Goal: Contribute content: Add original content to the website for others to see

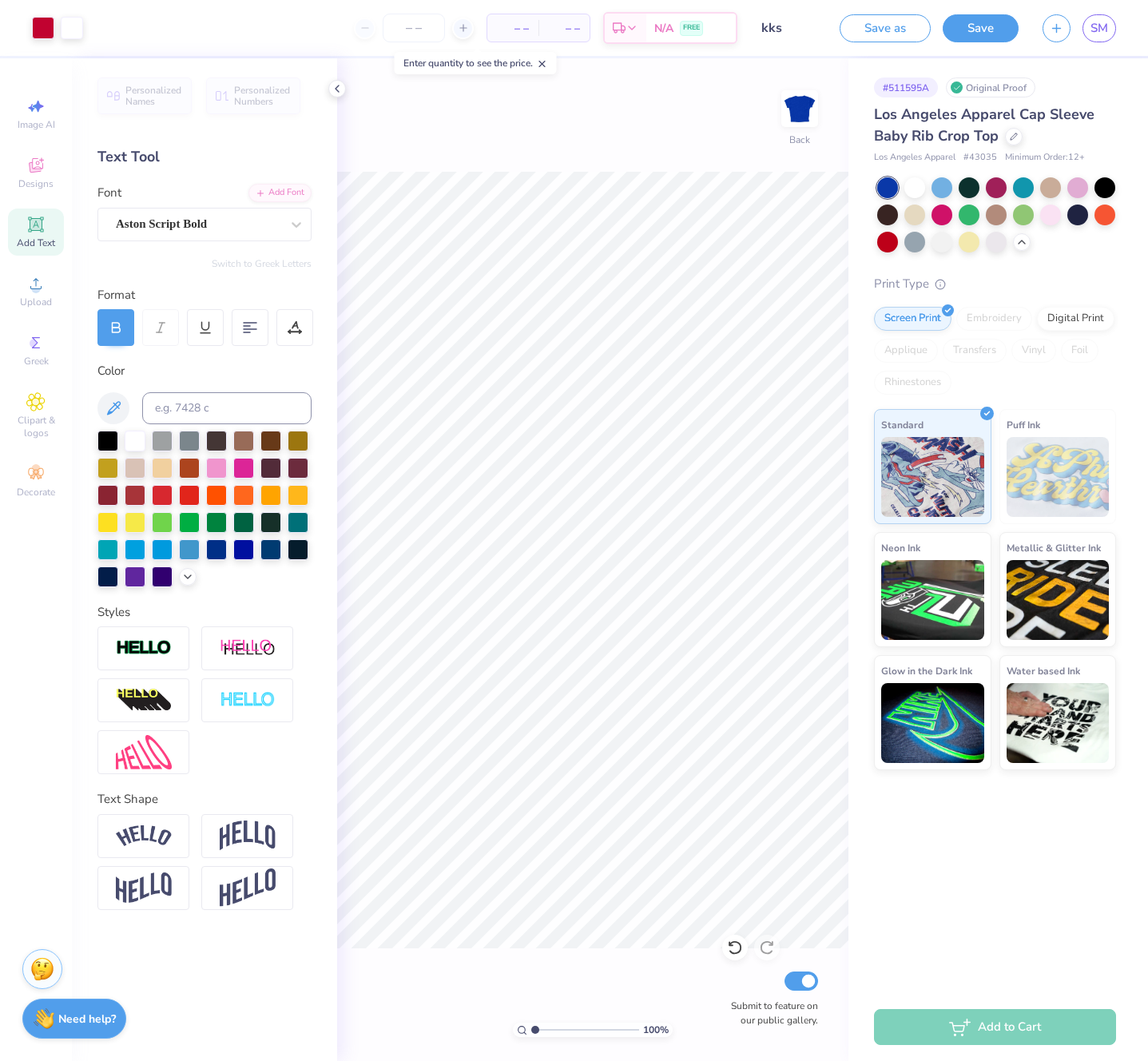
drag, startPoint x: 981, startPoint y: 30, endPoint x: 1108, endPoint y: 52, distance: 128.9
click at [981, 30] on button "Save" at bounding box center [981, 29] width 76 height 28
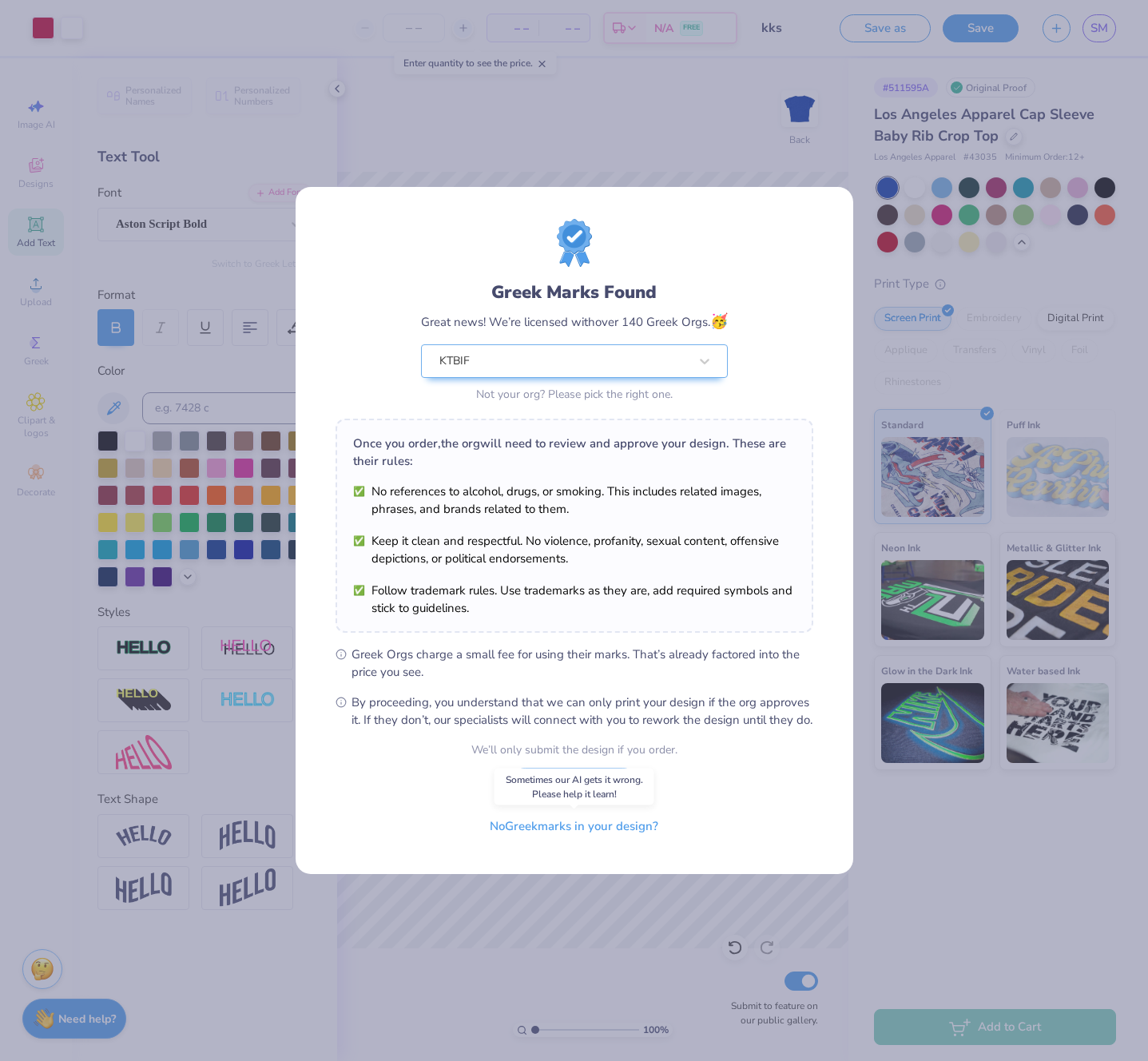
click at [571, 795] on div "Sometimes our AI gets it wrong. Please help it learn!" at bounding box center [574, 787] width 160 height 37
click at [571, 794] on button "I Understand!" at bounding box center [574, 779] width 130 height 32
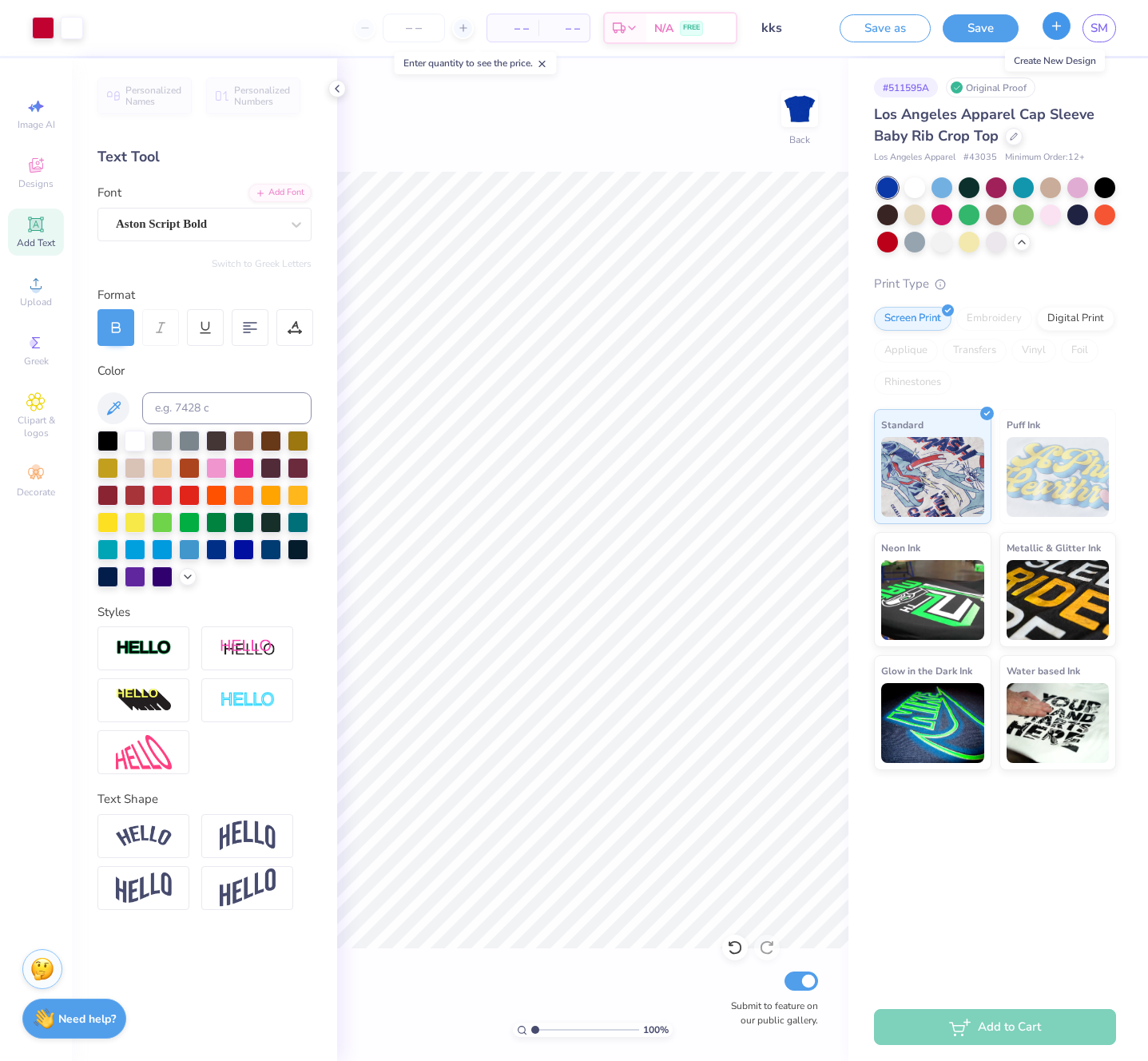
click at [1054, 30] on icon "button" at bounding box center [1057, 26] width 14 height 14
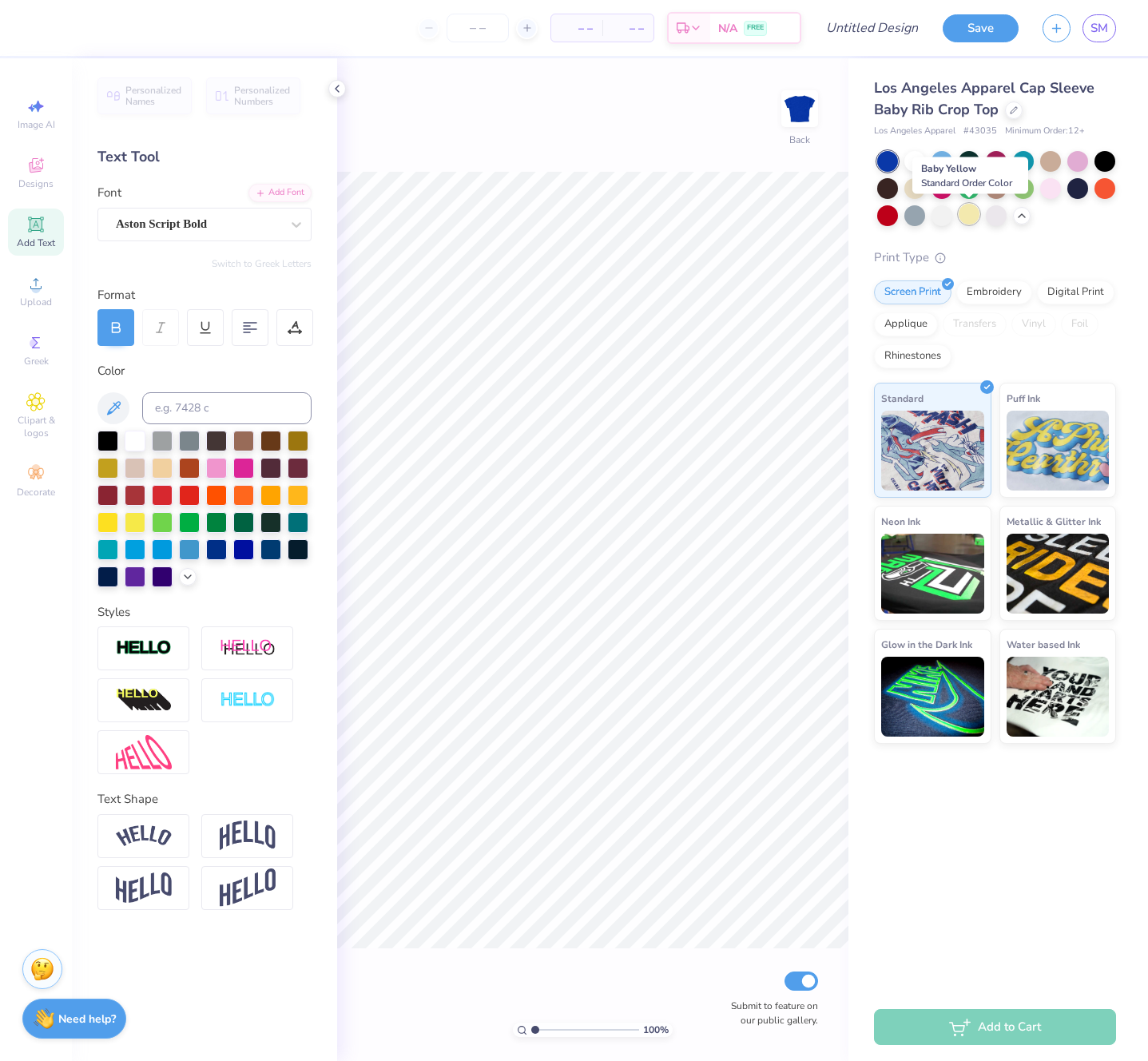
click at [973, 216] on div at bounding box center [969, 214] width 20 height 20
click at [942, 216] on div at bounding box center [942, 214] width 20 height 20
click at [40, 290] on icon at bounding box center [36, 283] width 19 height 19
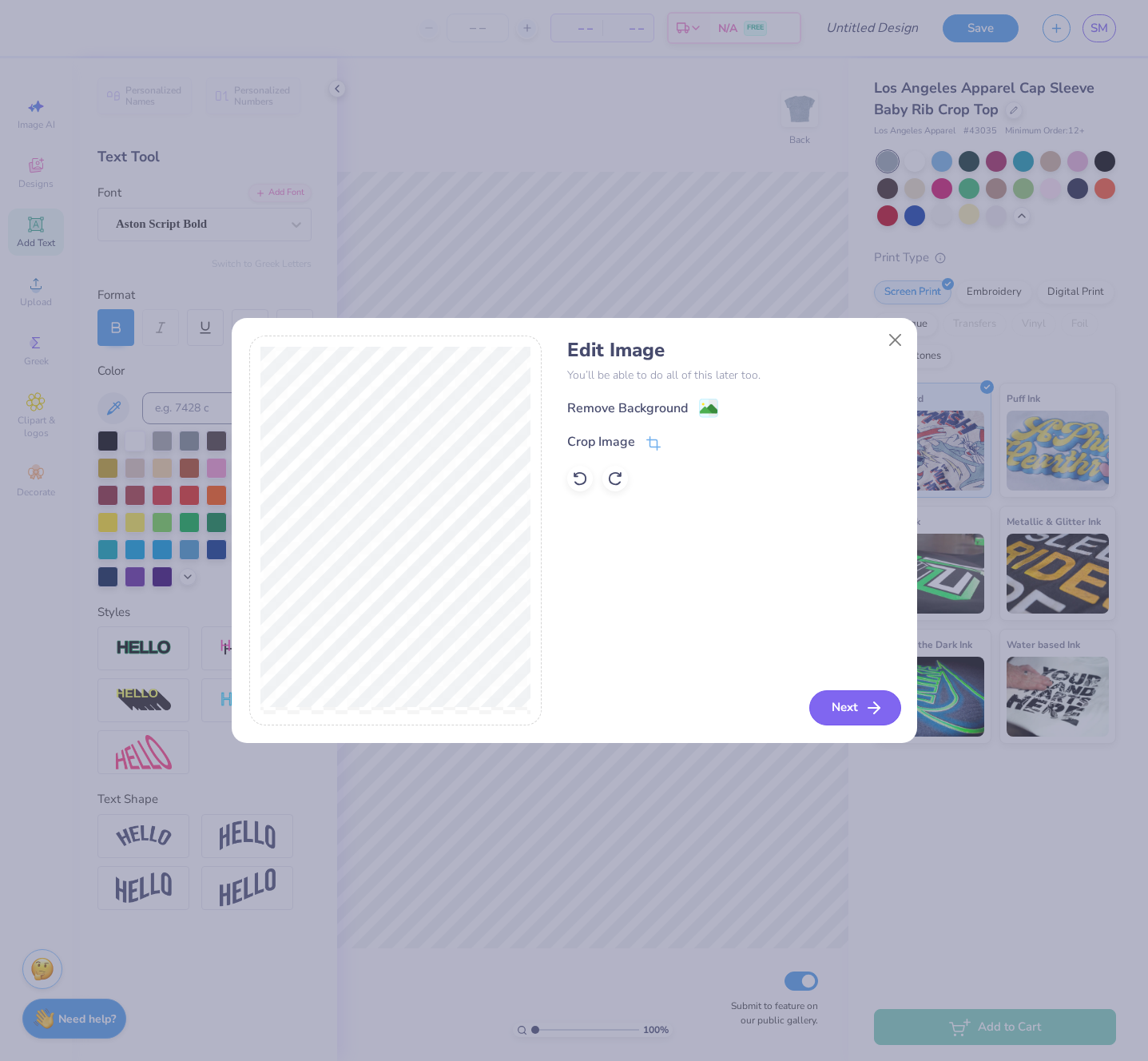
click at [847, 708] on button "Next" at bounding box center [856, 708] width 92 height 35
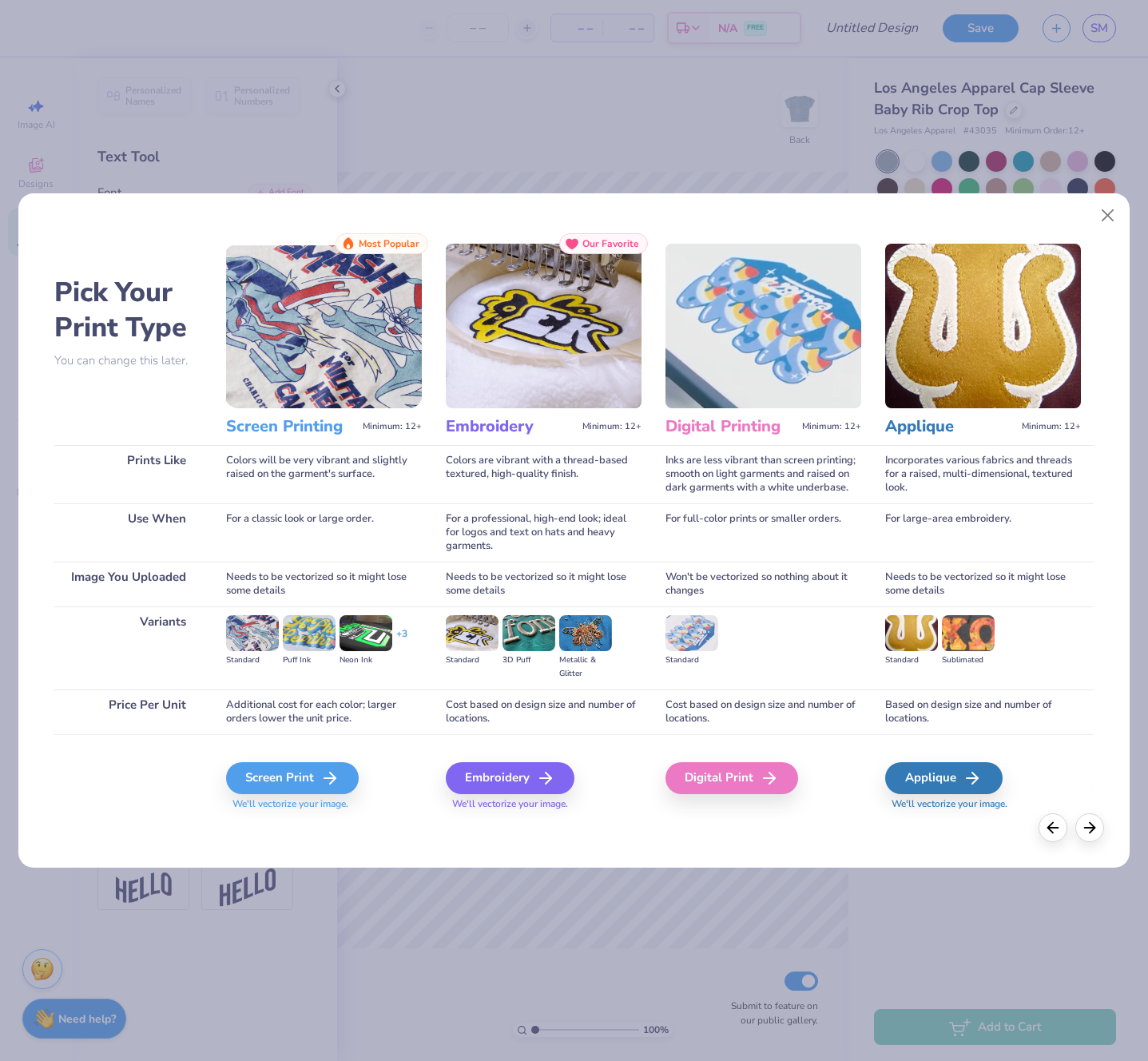
click at [462, 217] on div "Pick Your Print Type You can change this later. Prints Like Use When Image You …" at bounding box center [574, 526] width 1113 height 681
click at [575, 177] on div "Pick Your Print Type You can change this later. Prints Like Use When Image You …" at bounding box center [574, 530] width 1148 height 1061
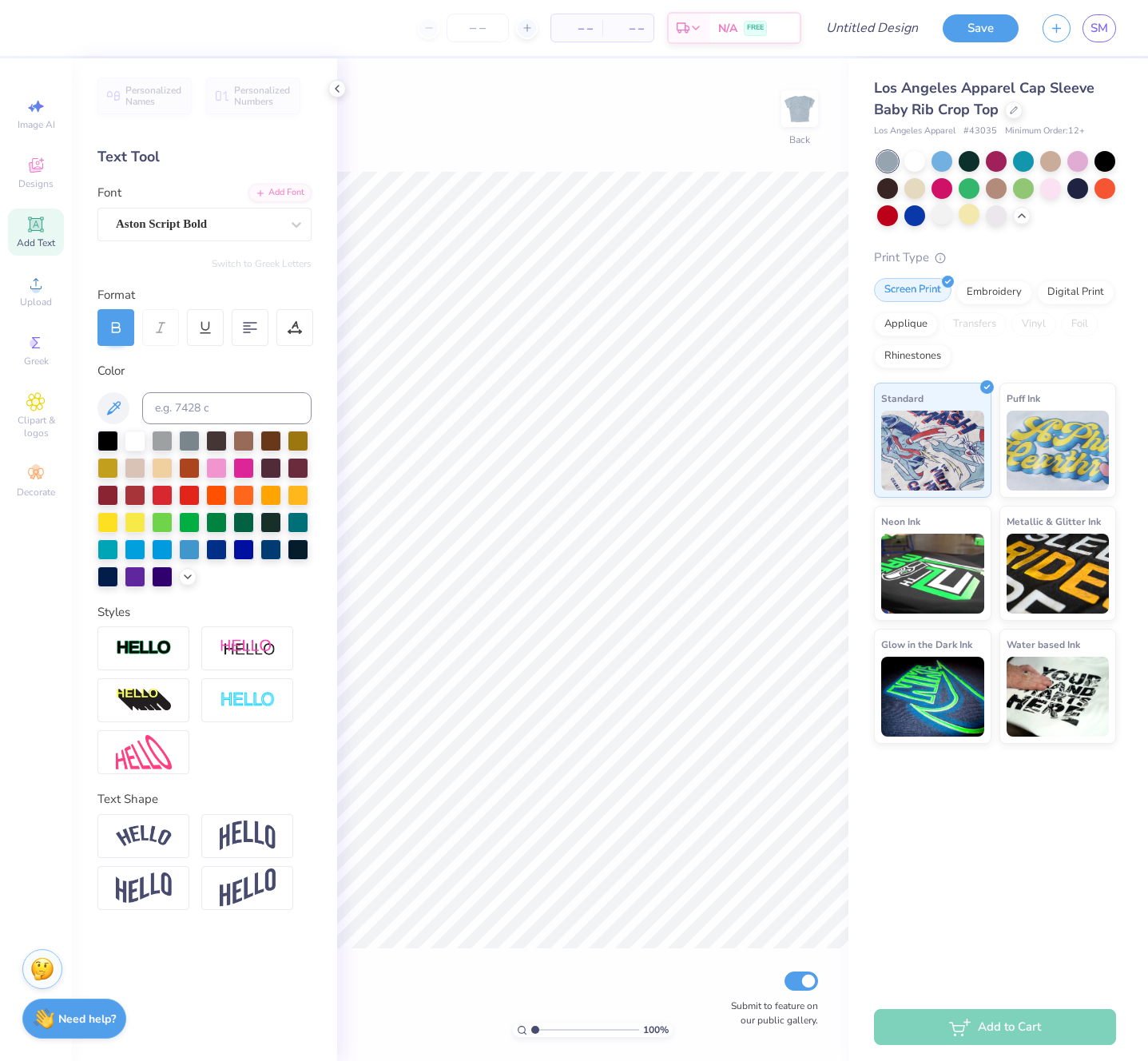
click at [908, 295] on div "Screen Print" at bounding box center [913, 290] width 78 height 24
click at [924, 455] on img at bounding box center [933, 448] width 103 height 80
click at [37, 301] on span "Upload" at bounding box center [36, 302] width 32 height 13
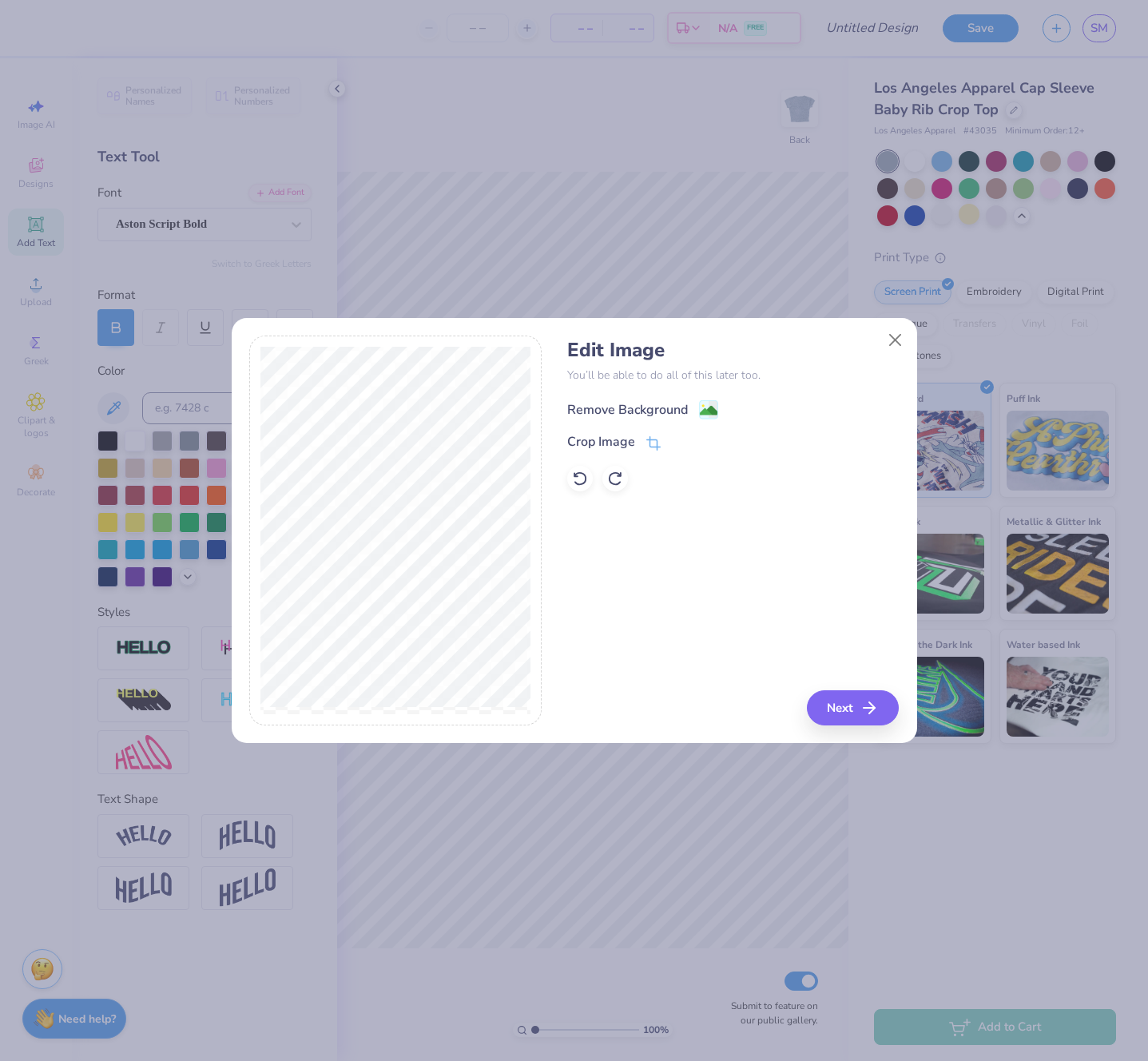
click at [645, 412] on div "Remove Background" at bounding box center [627, 410] width 121 height 19
click at [844, 704] on button "Next" at bounding box center [856, 708] width 92 height 35
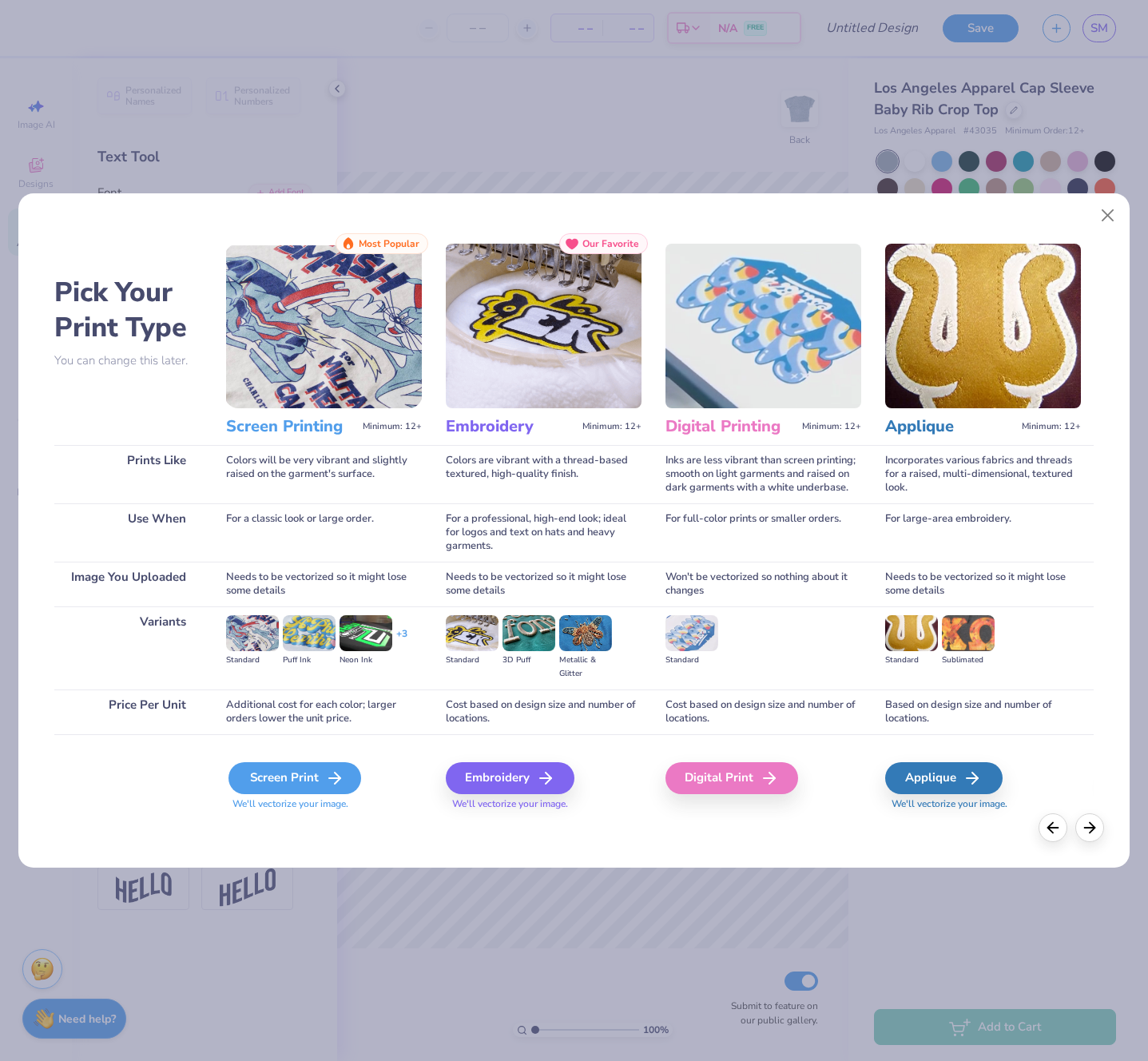
click at [318, 778] on div "Screen Print" at bounding box center [295, 778] width 133 height 32
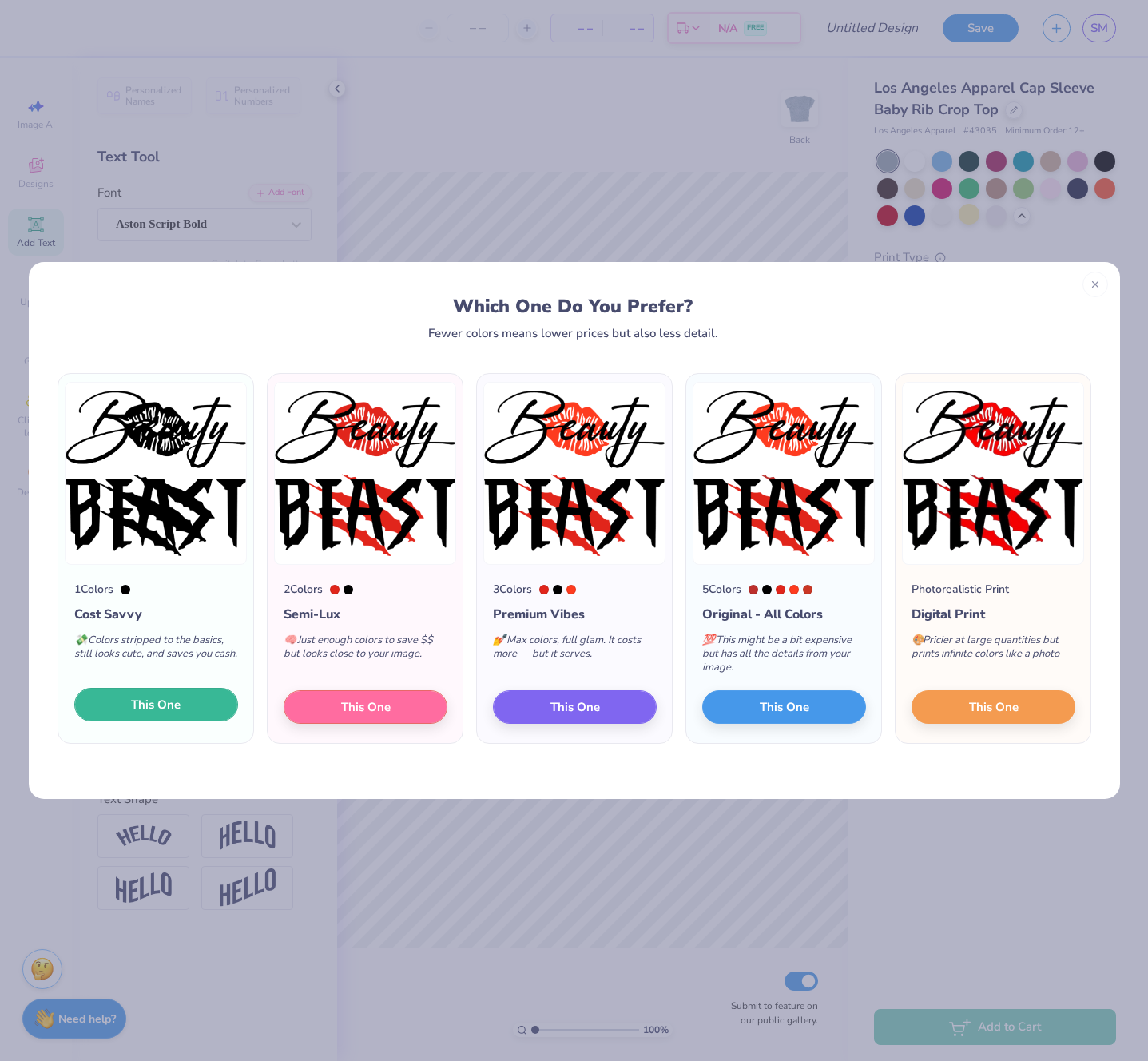
click at [151, 708] on span "This One" at bounding box center [156, 705] width 50 height 18
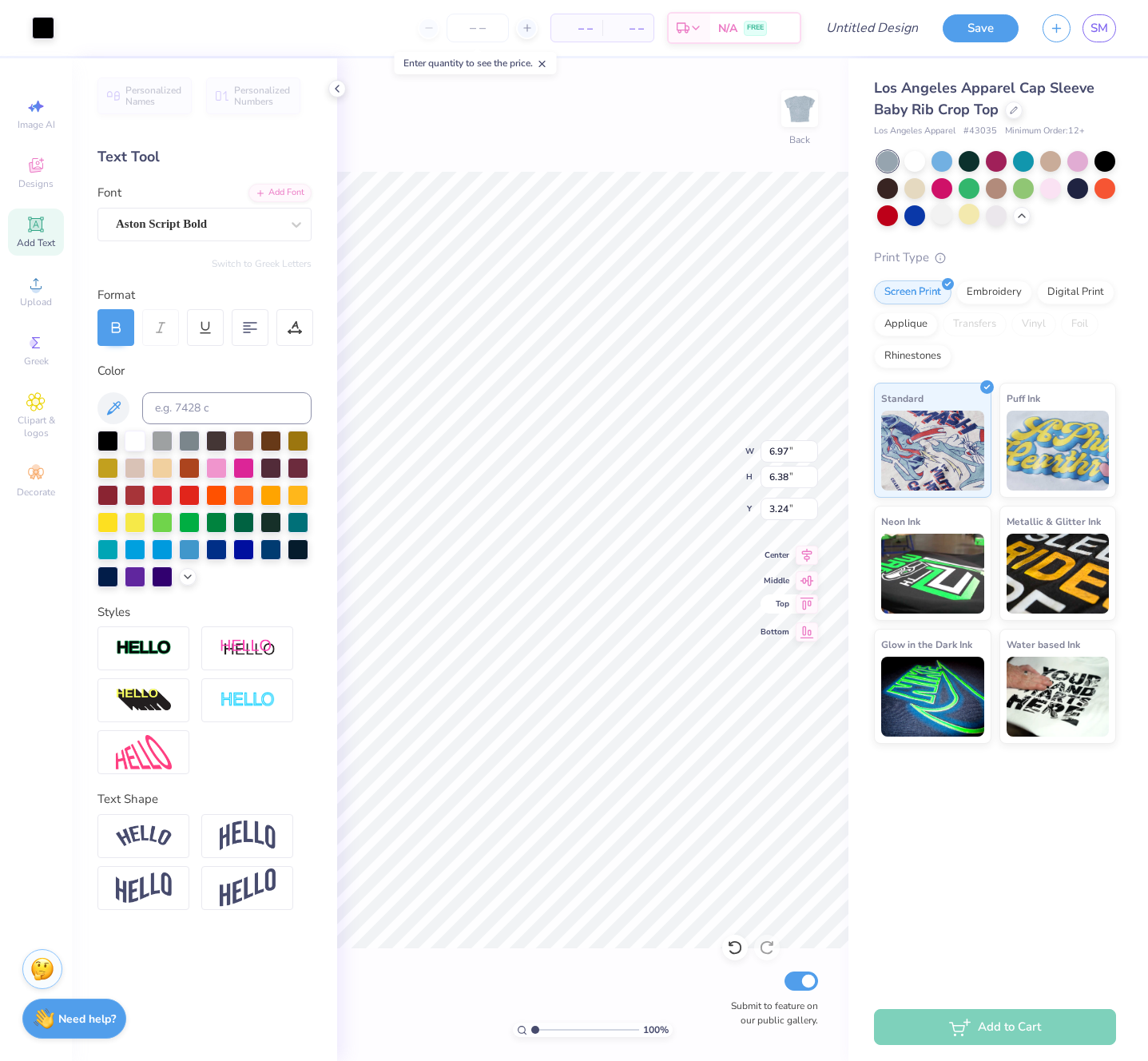
type input "3.24"
click at [860, 32] on input "Design Title" at bounding box center [891, 28] width 79 height 32
type input "beautybeast"
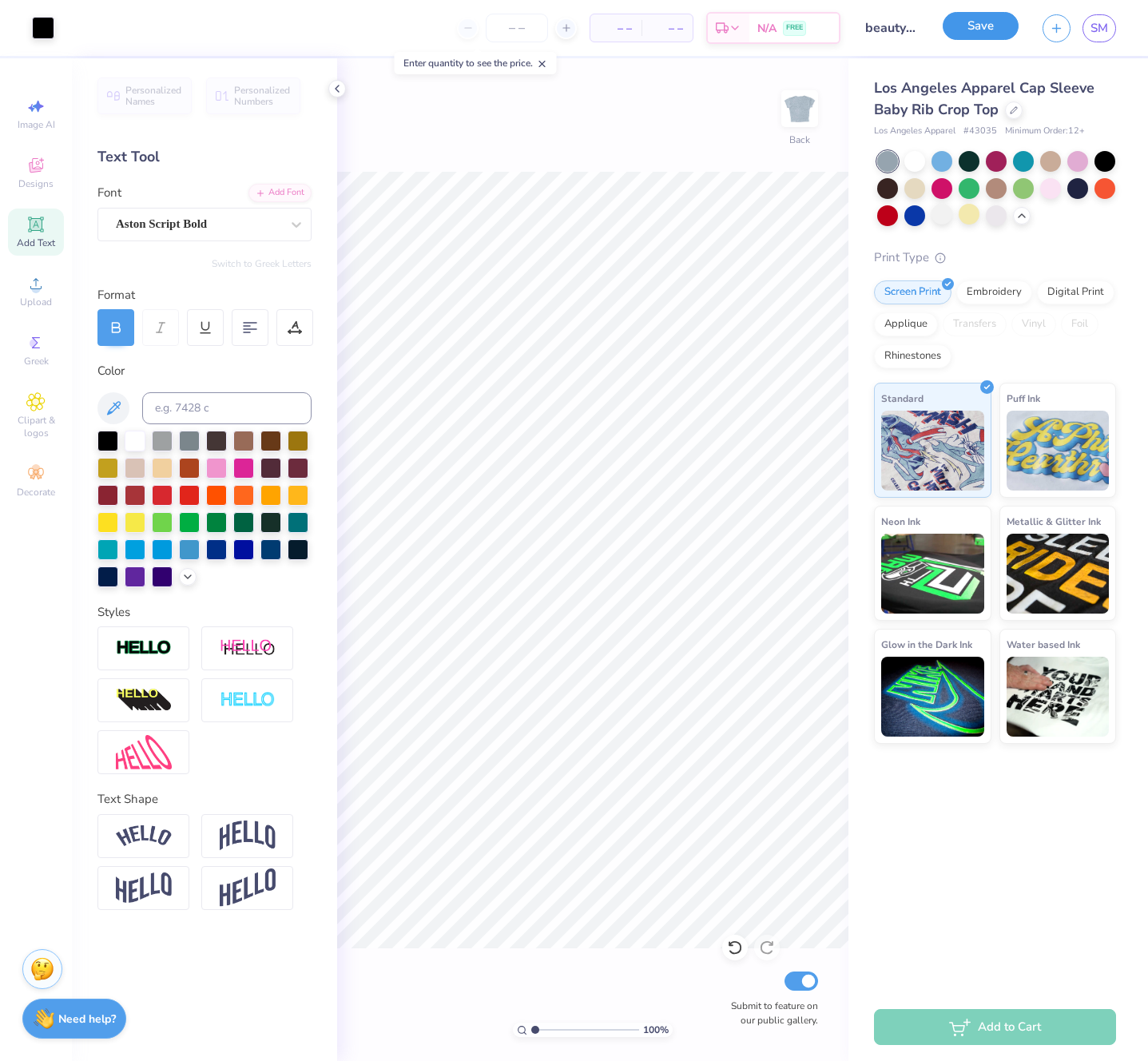
click at [969, 30] on button "Save" at bounding box center [981, 26] width 76 height 28
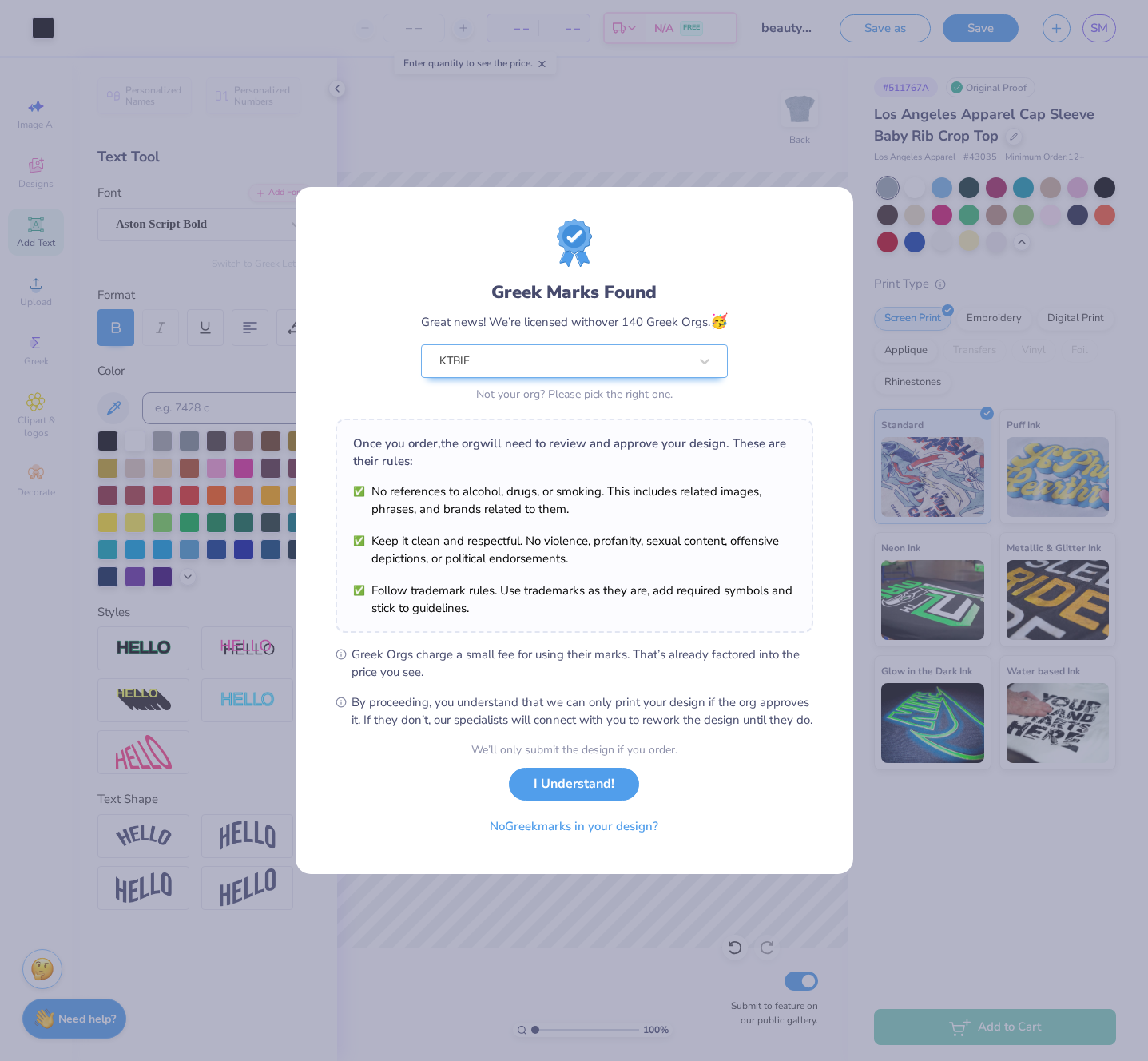
click at [825, 573] on div "Greek Marks Found Great news! We’re licensed with over 140 Greek Orgs. 🥳 KTBIF …" at bounding box center [574, 530] width 558 height 687
click at [553, 799] on button "I Understand!" at bounding box center [574, 784] width 130 height 32
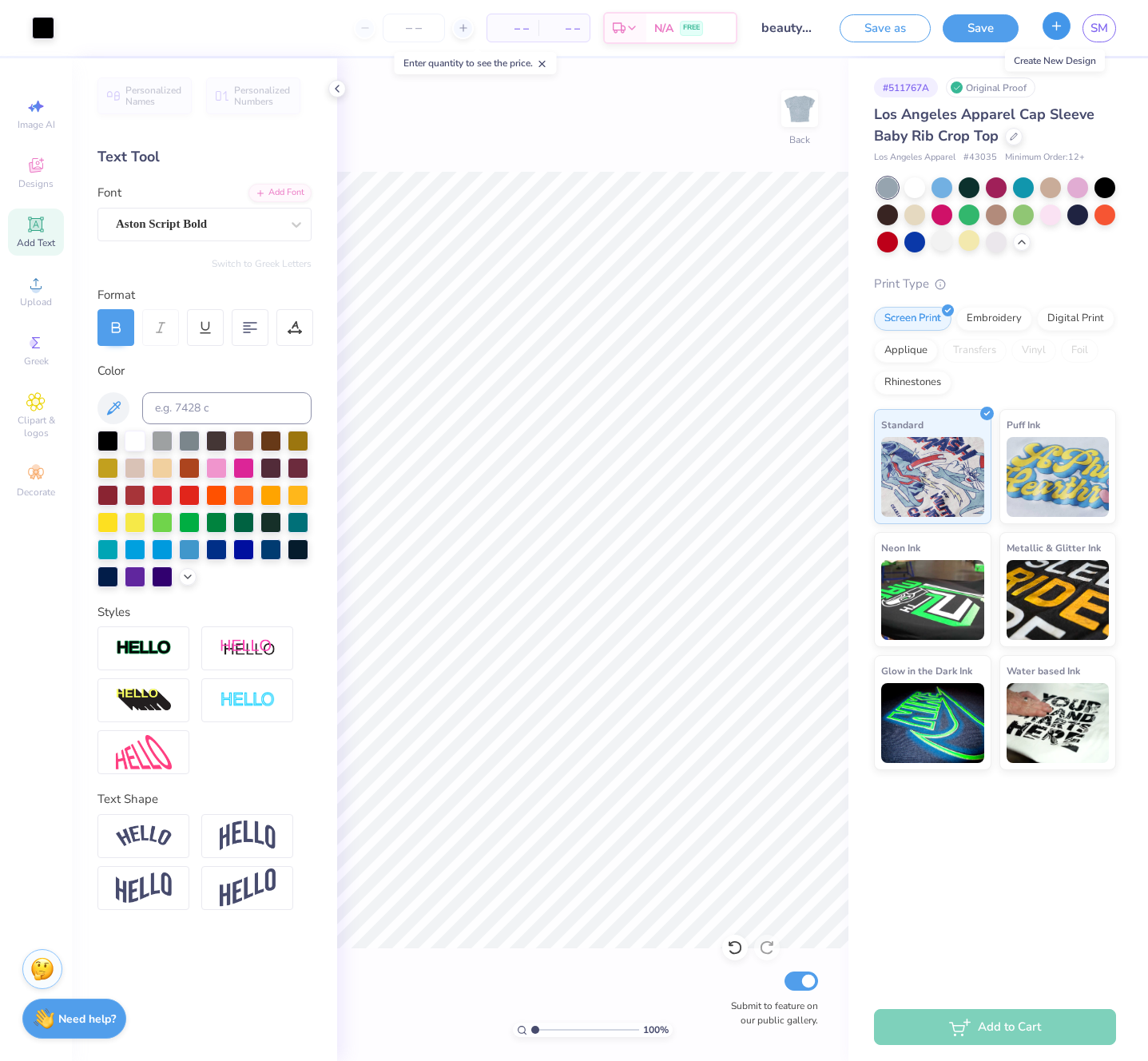
click at [1055, 32] on icon "button" at bounding box center [1057, 26] width 14 height 14
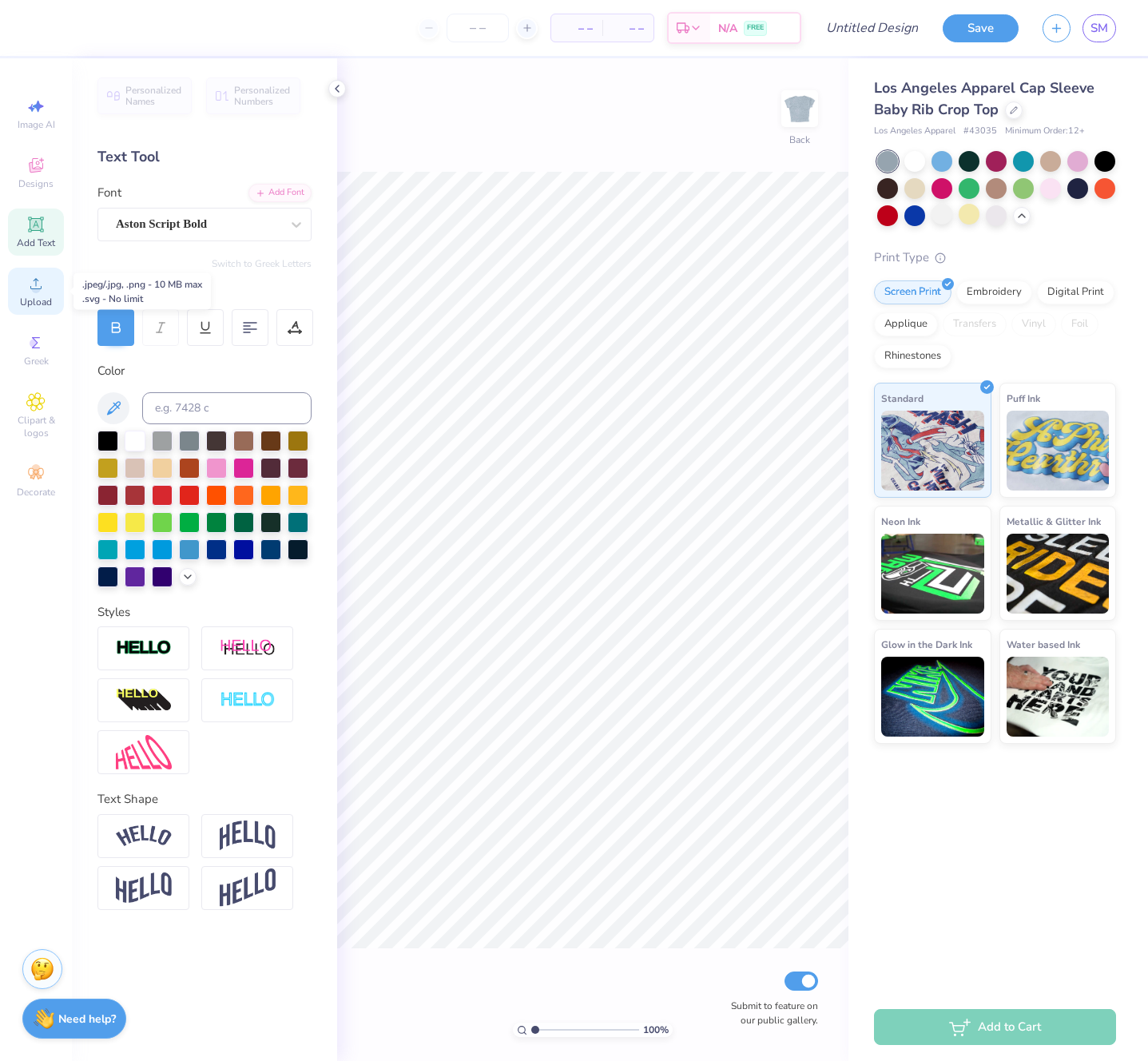
click at [33, 295] on span "Upload" at bounding box center [36, 302] width 32 height 13
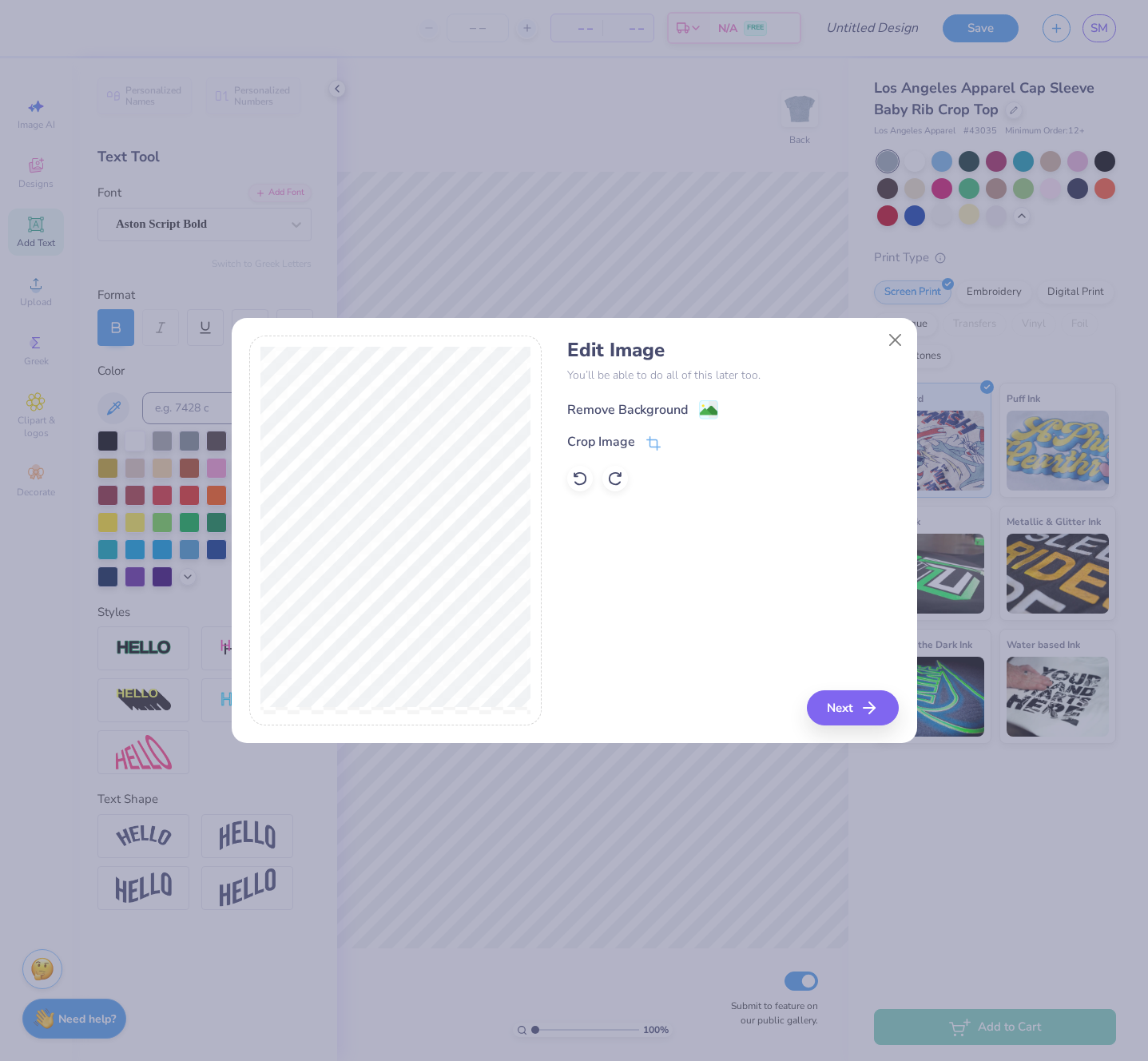
click at [587, 412] on div "Remove Background" at bounding box center [627, 410] width 121 height 19
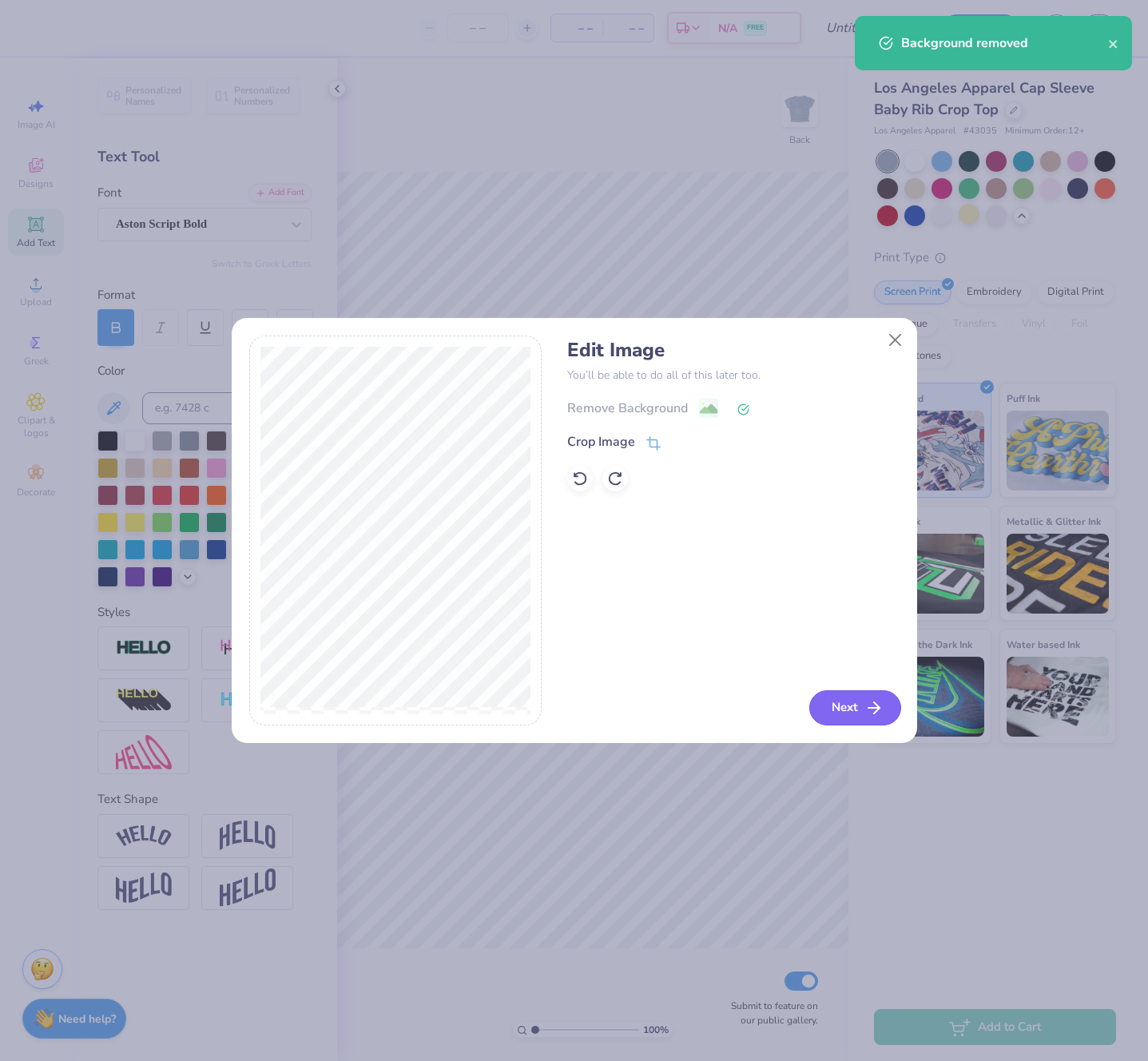
click at [843, 707] on button "Next" at bounding box center [856, 708] width 92 height 35
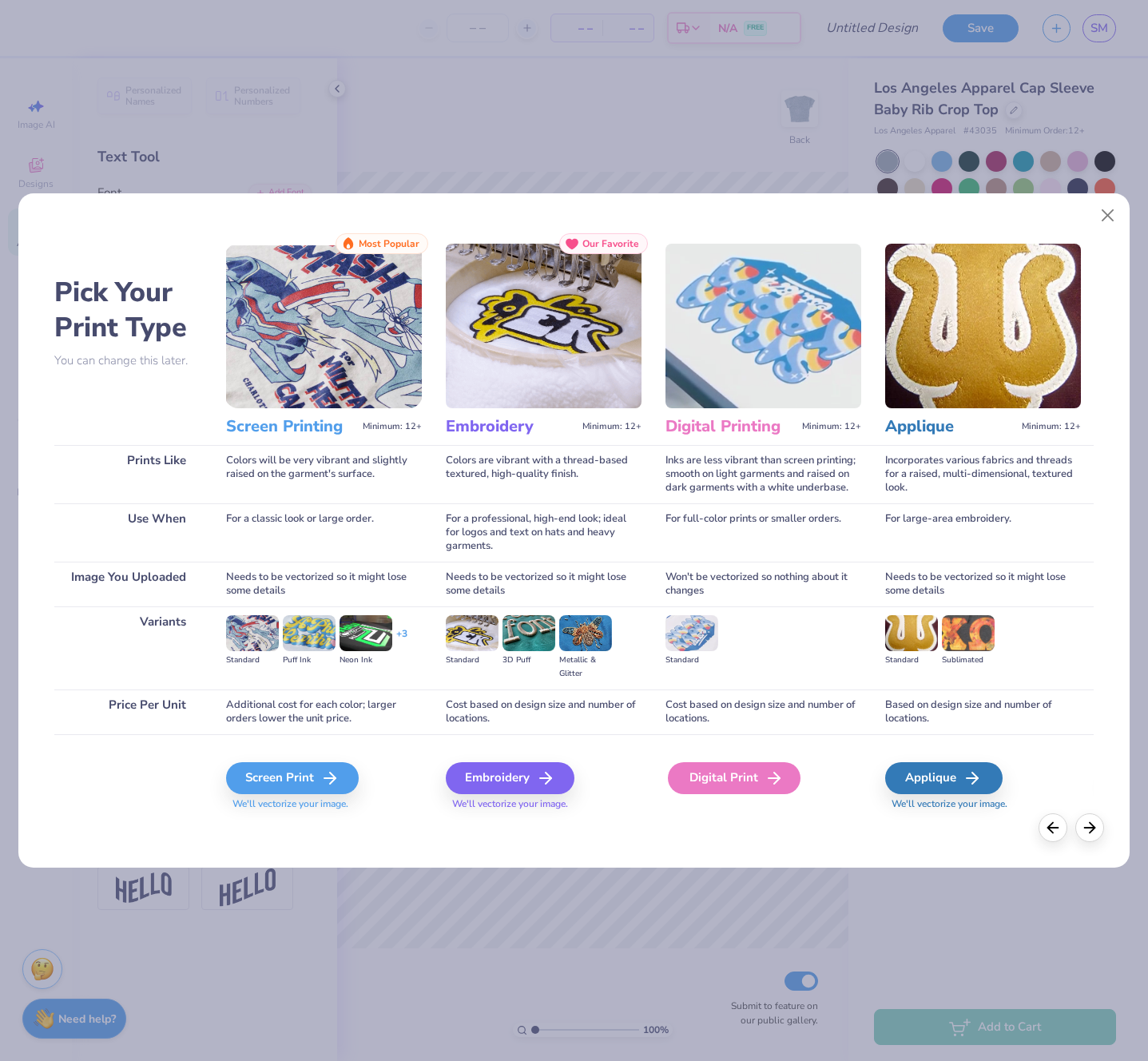
click at [718, 787] on div "Digital Print" at bounding box center [734, 778] width 133 height 32
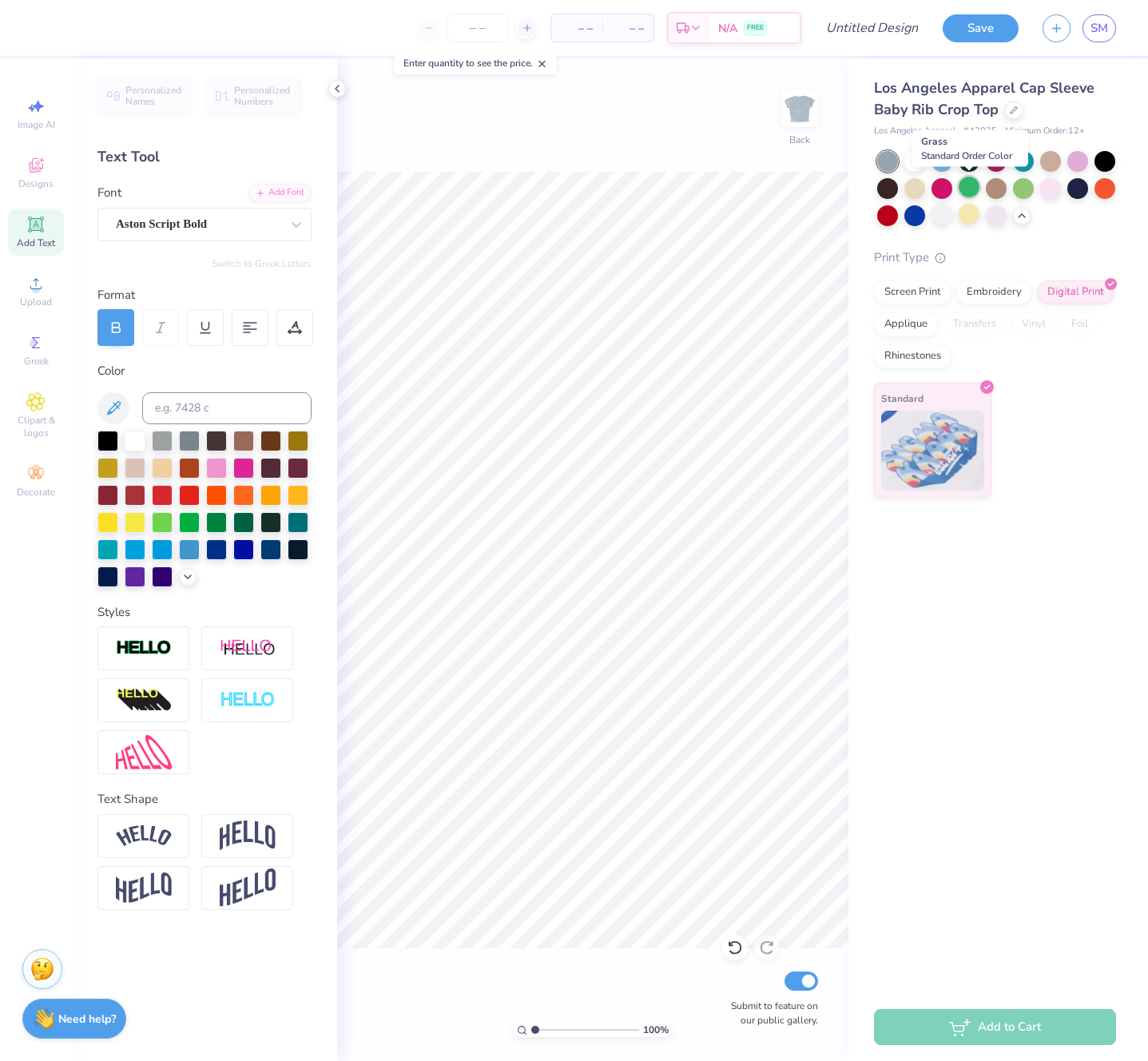
click at [971, 191] on div at bounding box center [969, 187] width 20 height 20
click at [968, 191] on div at bounding box center [969, 187] width 20 height 20
click at [1023, 190] on div at bounding box center [1023, 187] width 20 height 20
click at [1077, 192] on div at bounding box center [1078, 187] width 20 height 20
click at [911, 192] on div at bounding box center [915, 187] width 20 height 20
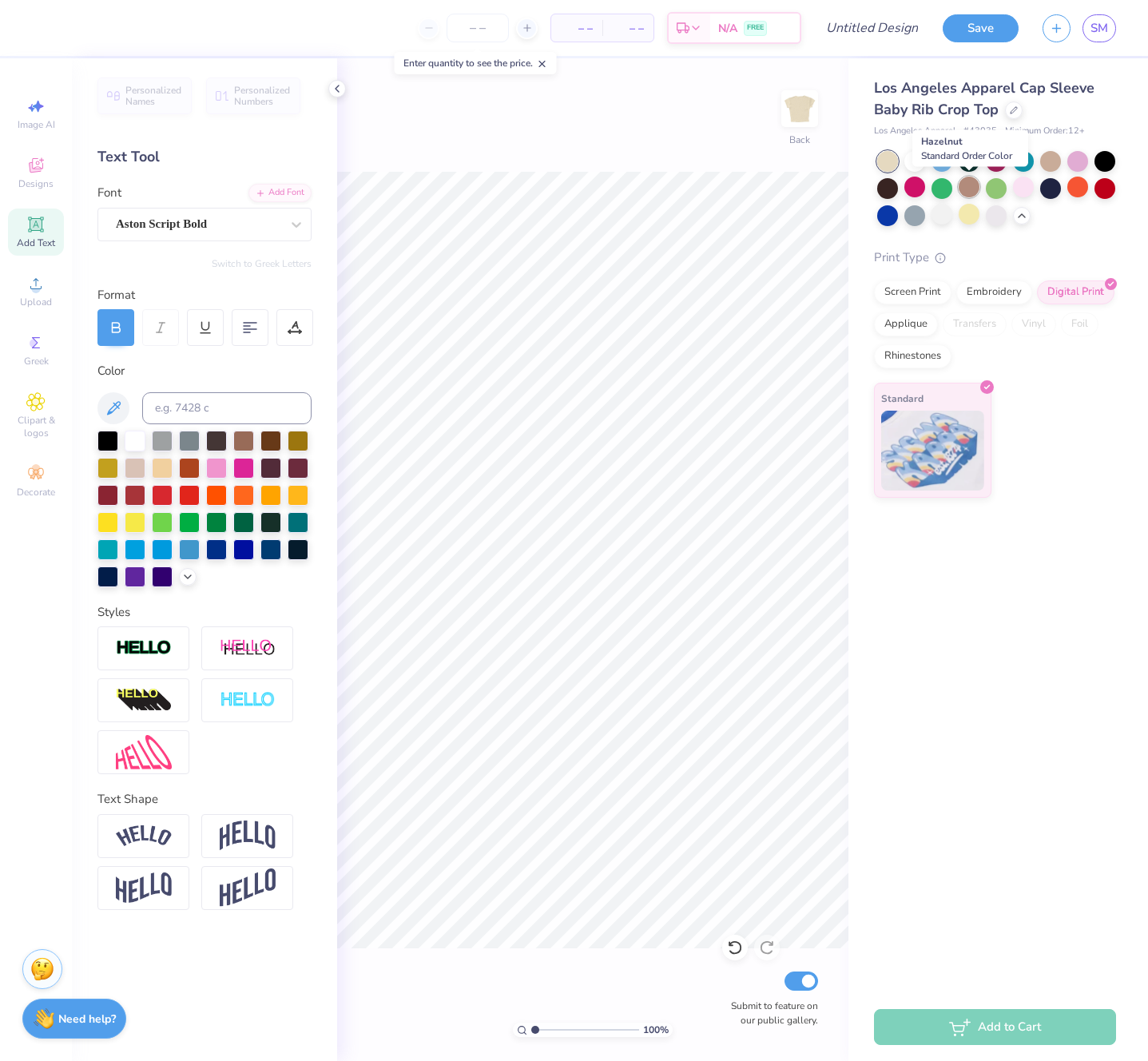
click at [970, 189] on div at bounding box center [969, 187] width 20 height 20
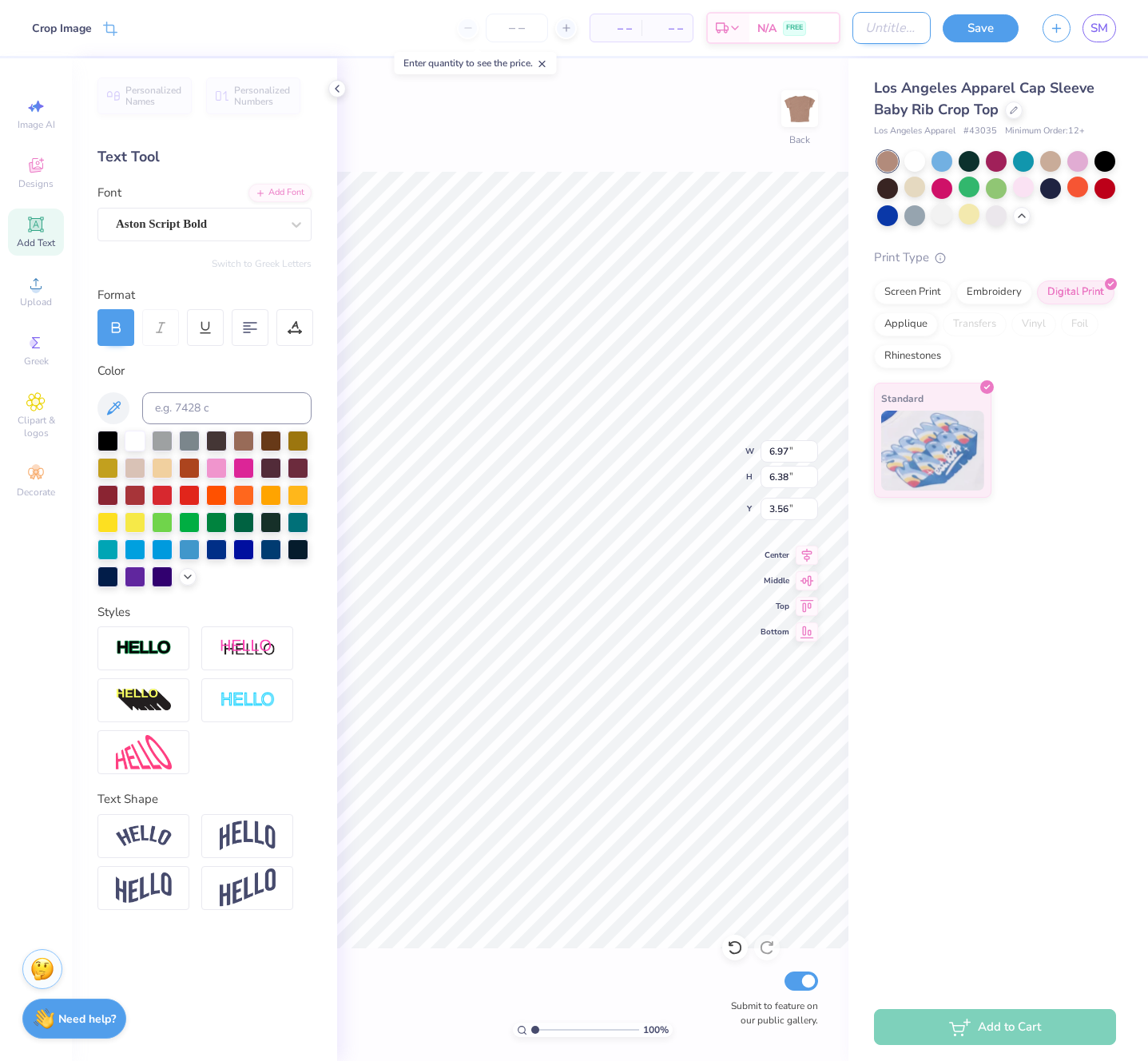
click at [852, 37] on input "Design Title" at bounding box center [891, 28] width 79 height 32
type input "beautybeast1"
click at [960, 32] on button "Save" at bounding box center [981, 29] width 76 height 28
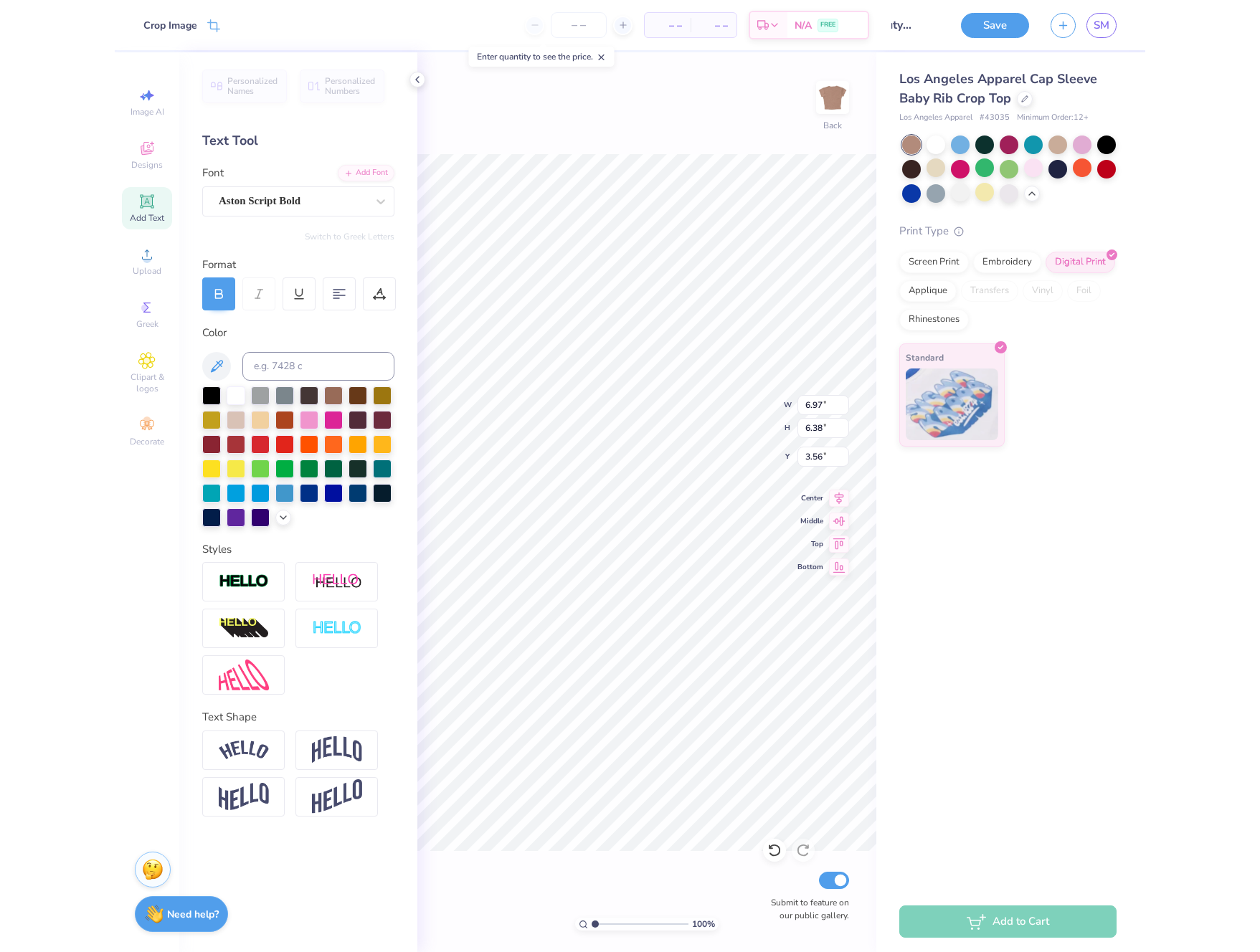
scroll to position [0, 0]
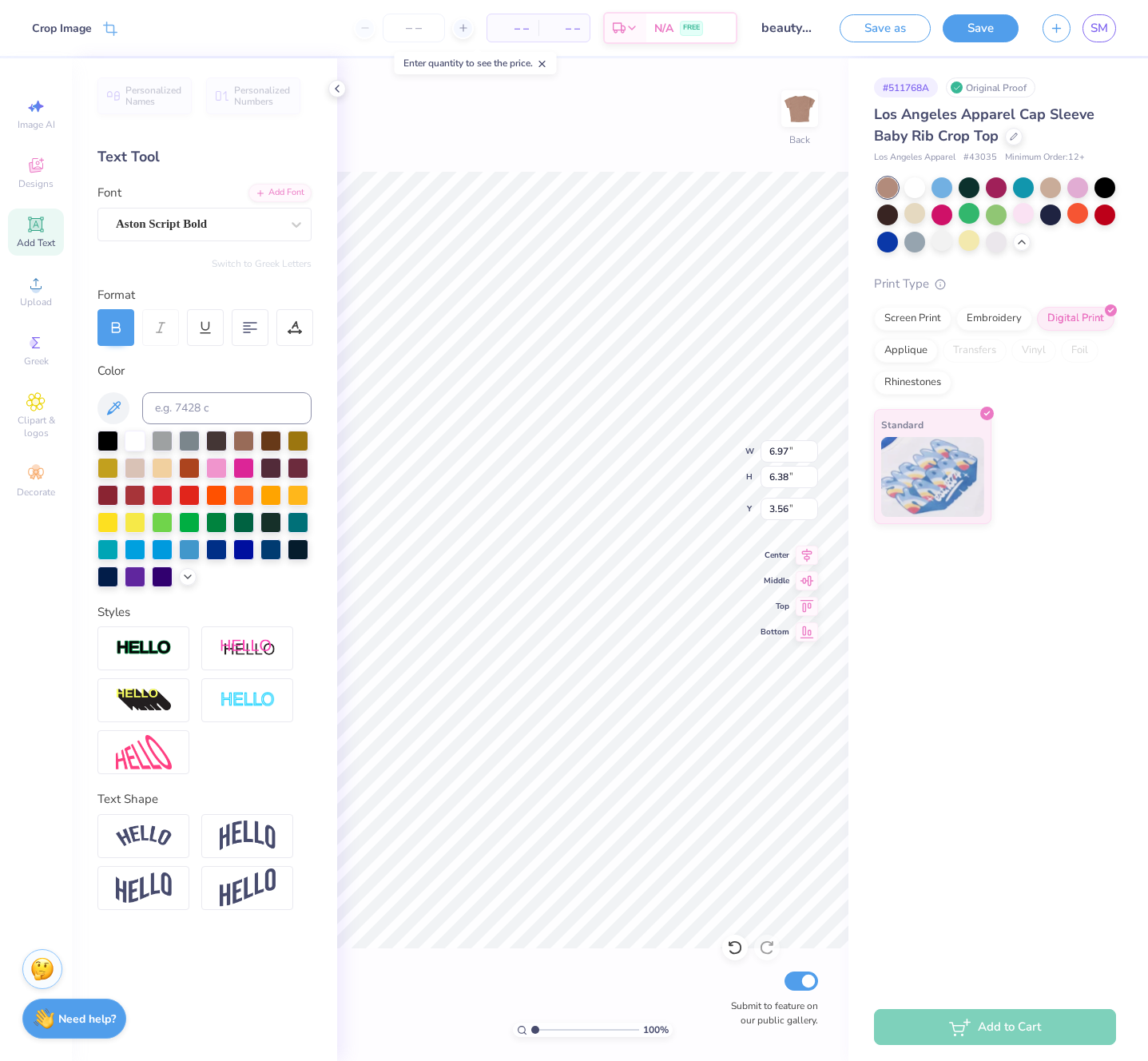
click at [999, 792] on div "# 511768A Original Proof Los Angeles Apparel Cap Sleeve Baby Rib Crop Top Los A…" at bounding box center [998, 525] width 299 height 934
click at [973, 30] on button "Save" at bounding box center [981, 29] width 76 height 28
click at [591, 124] on div "100 % Back W 6.97 6.97 " H 6.38 6.38 " Y 3.56 3.56 " Center Middle Top Bottom S…" at bounding box center [593, 560] width 512 height 1003
click at [1101, 32] on span "SM" at bounding box center [1099, 29] width 18 height 18
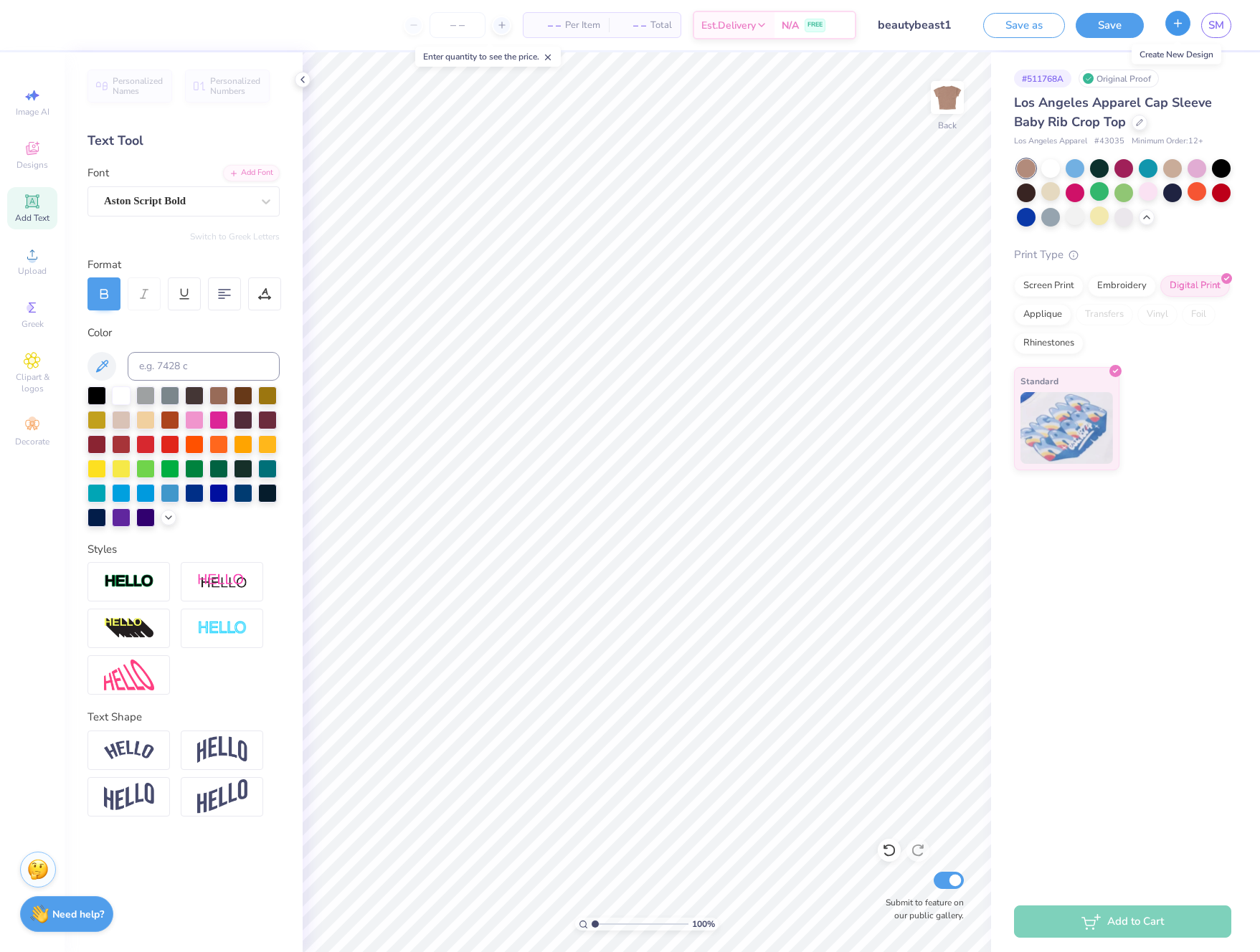
click at [1030, 27] on icon "button" at bounding box center [1178, 23] width 12 height 12
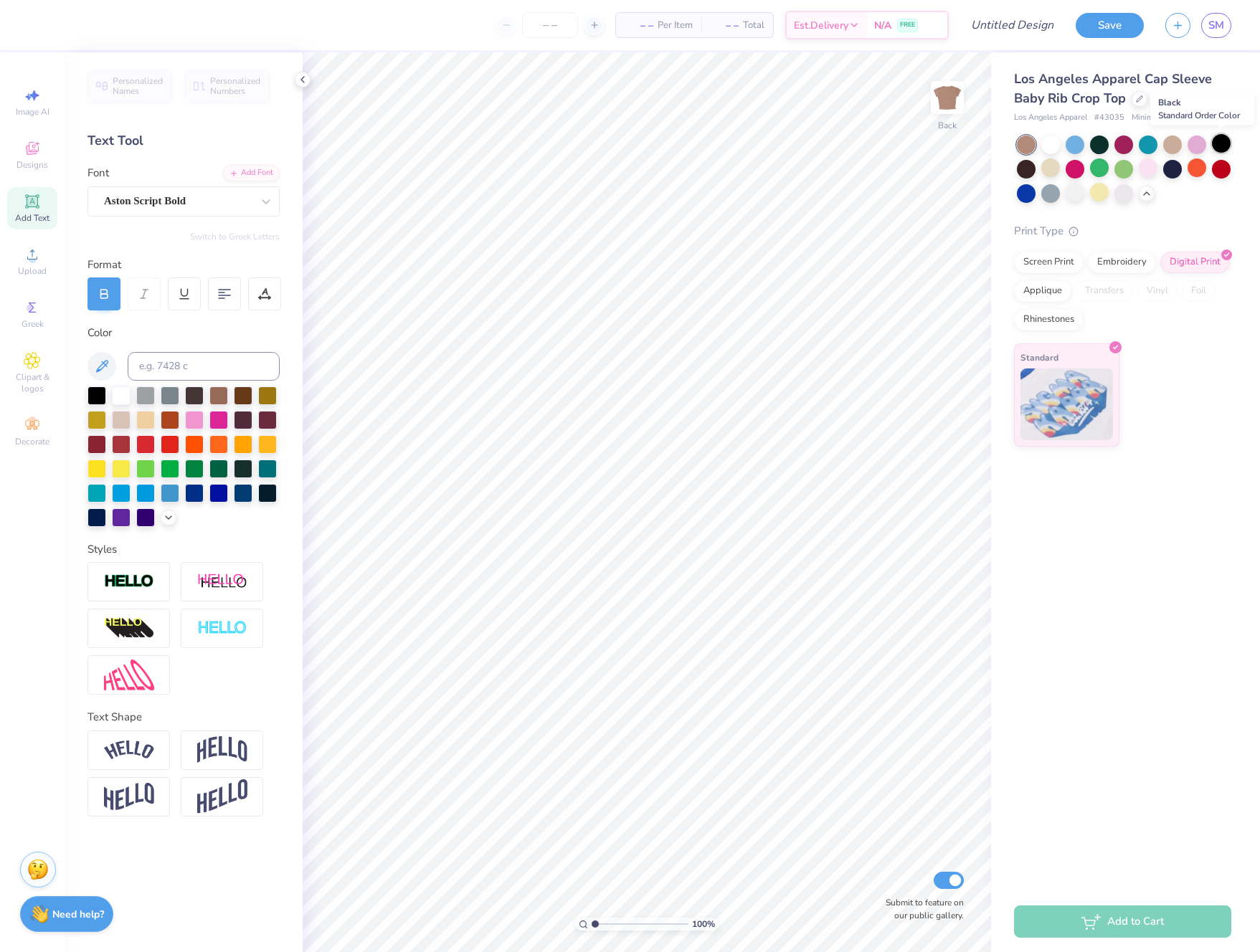
click at [1030, 147] on div at bounding box center [1221, 143] width 18 height 18
click at [38, 263] on icon at bounding box center [32, 254] width 17 height 17
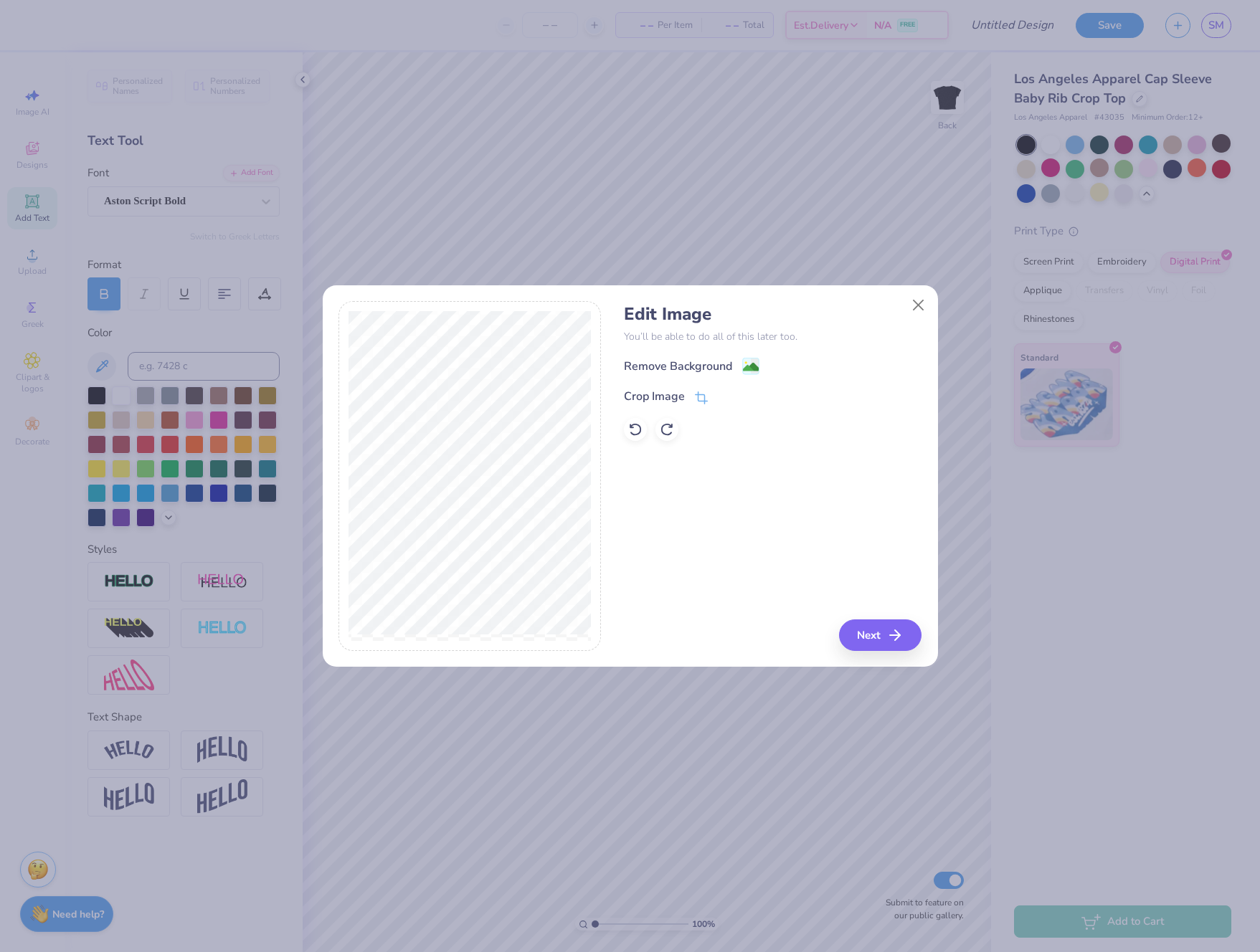
click at [734, 368] on div "Remove Background" at bounding box center [692, 366] width 136 height 18
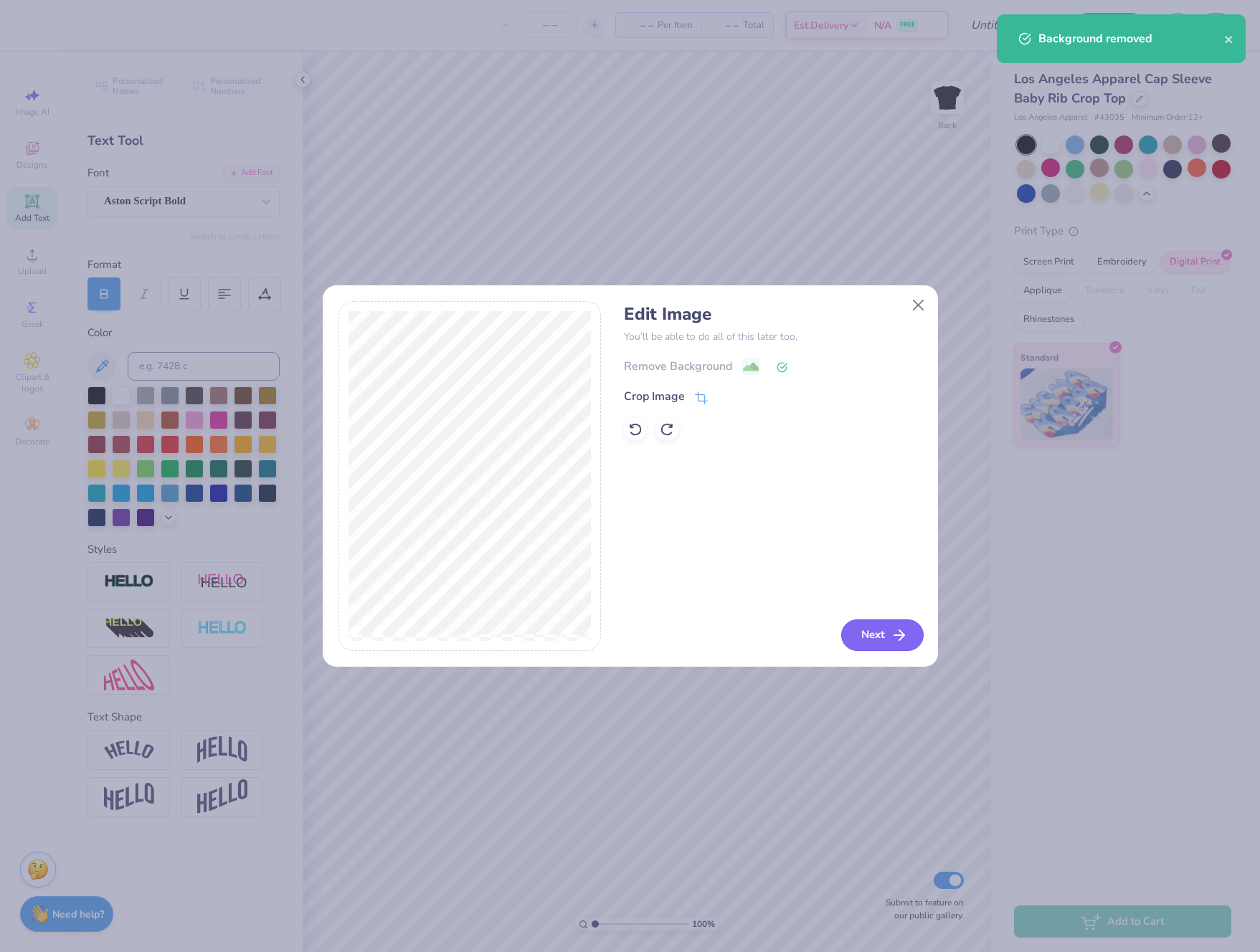
click at [869, 636] on button "Next" at bounding box center [883, 635] width 83 height 31
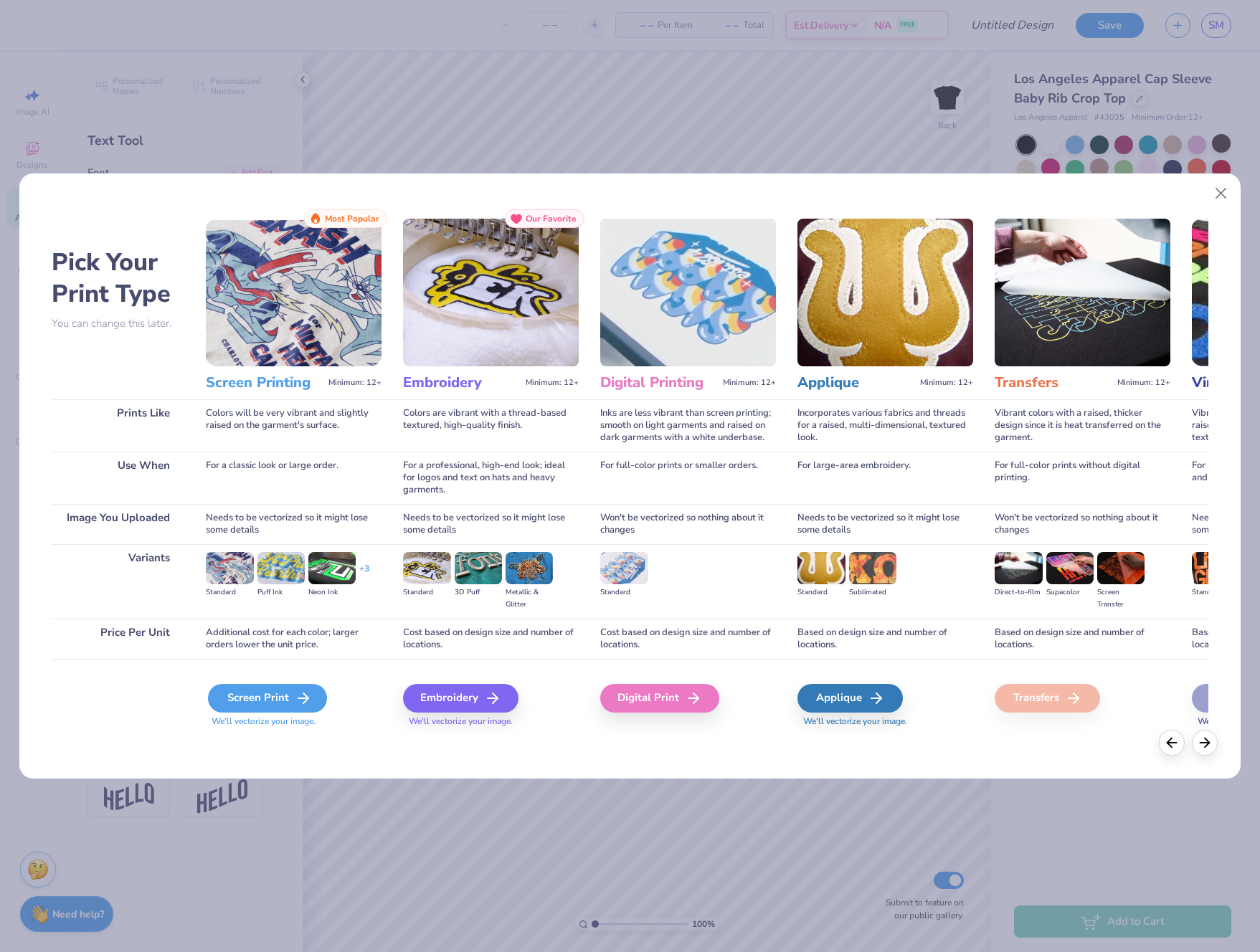
click at [257, 704] on div "Screen Print" at bounding box center [268, 698] width 119 height 29
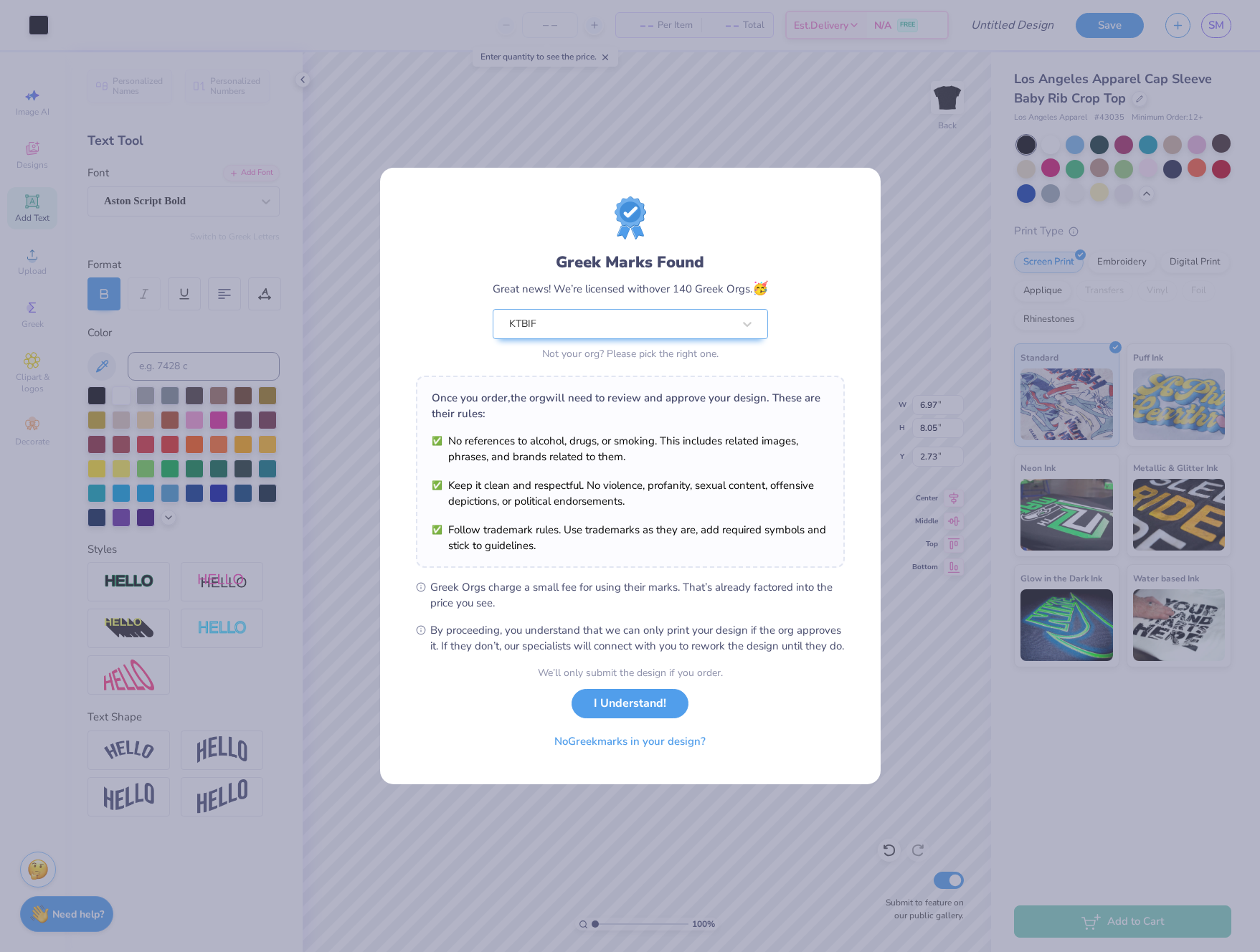
click at [621, 714] on button "I Understand!" at bounding box center [630, 703] width 117 height 29
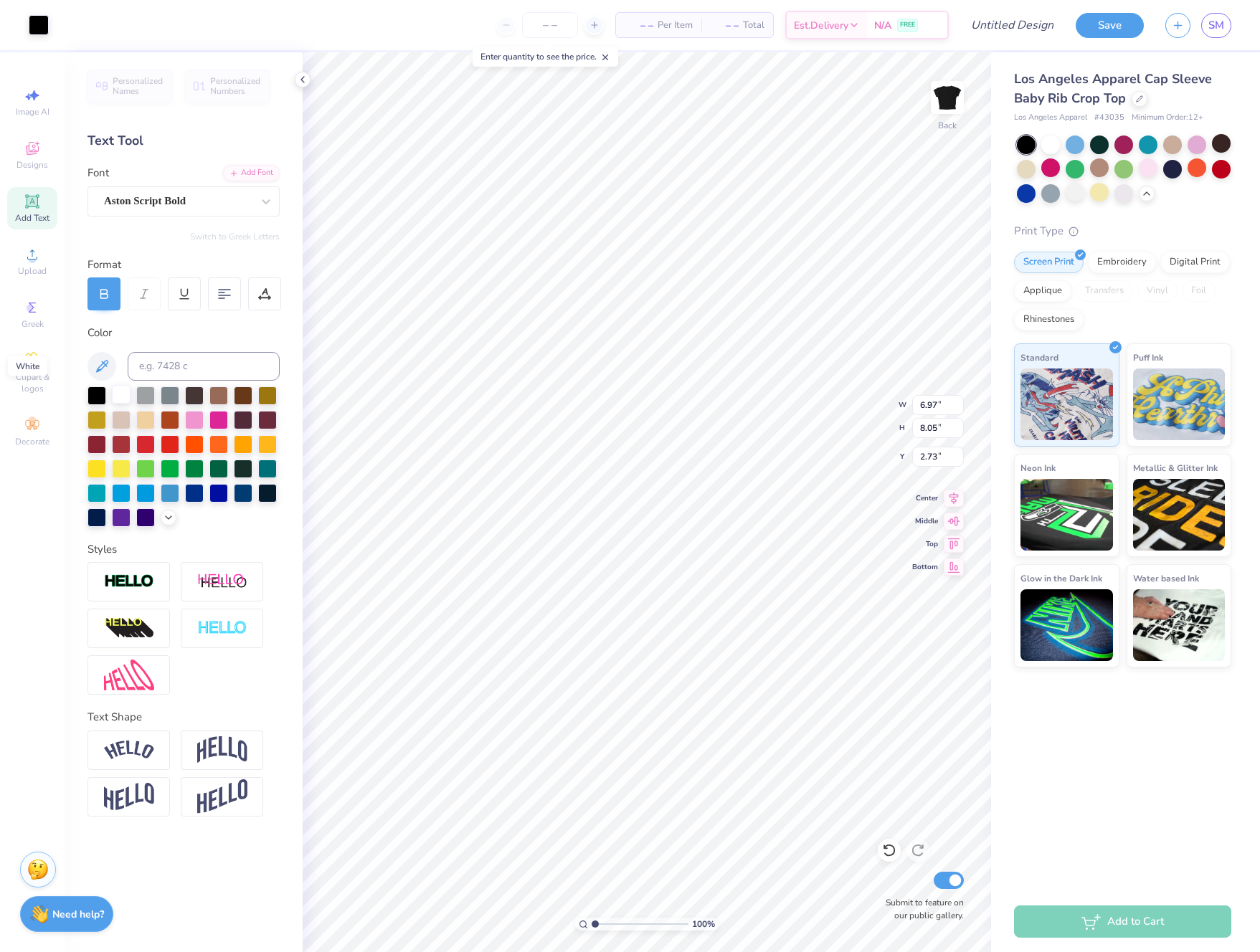
click at [119, 399] on div at bounding box center [121, 394] width 18 height 18
click at [1030, 192] on div at bounding box center [1099, 192] width 18 height 18
click at [1023, 194] on div at bounding box center [1026, 192] width 18 height 18
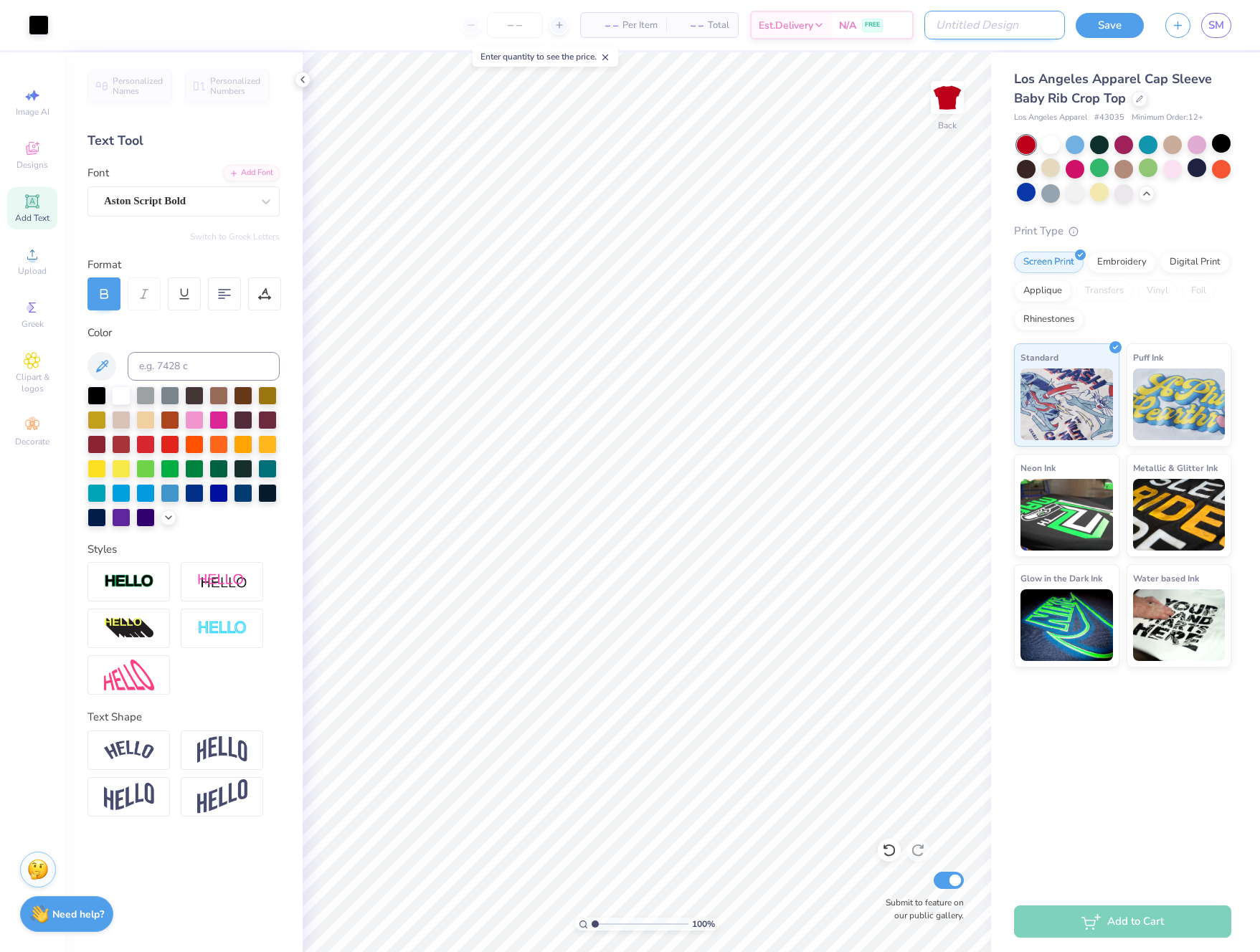
click at [1010, 27] on input "Design Title" at bounding box center [995, 25] width 141 height 29
type input "bbm"
click at [1030, 27] on button "Save" at bounding box center [1110, 23] width 68 height 25
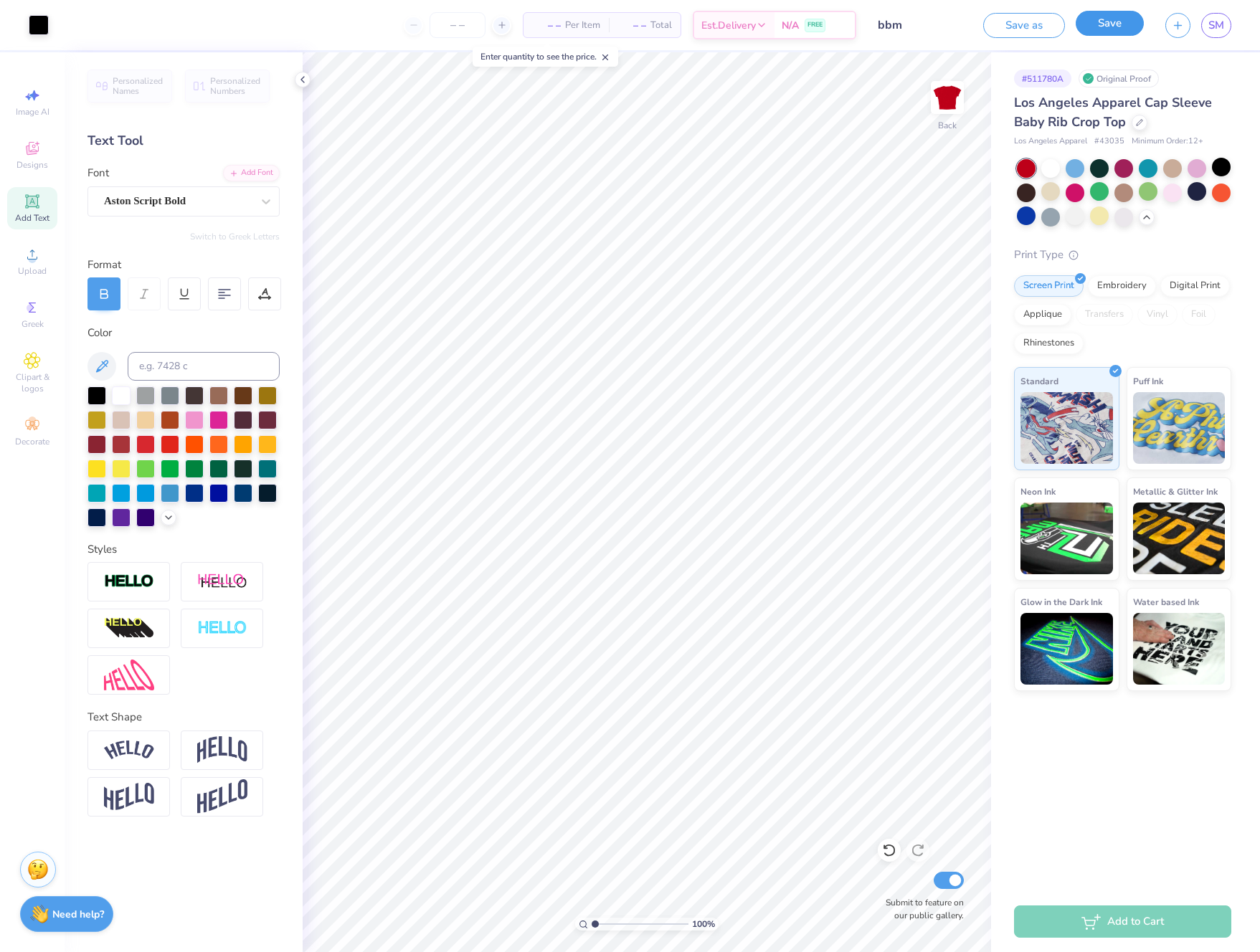
click at [1030, 22] on button "Save" at bounding box center [1110, 23] width 68 height 25
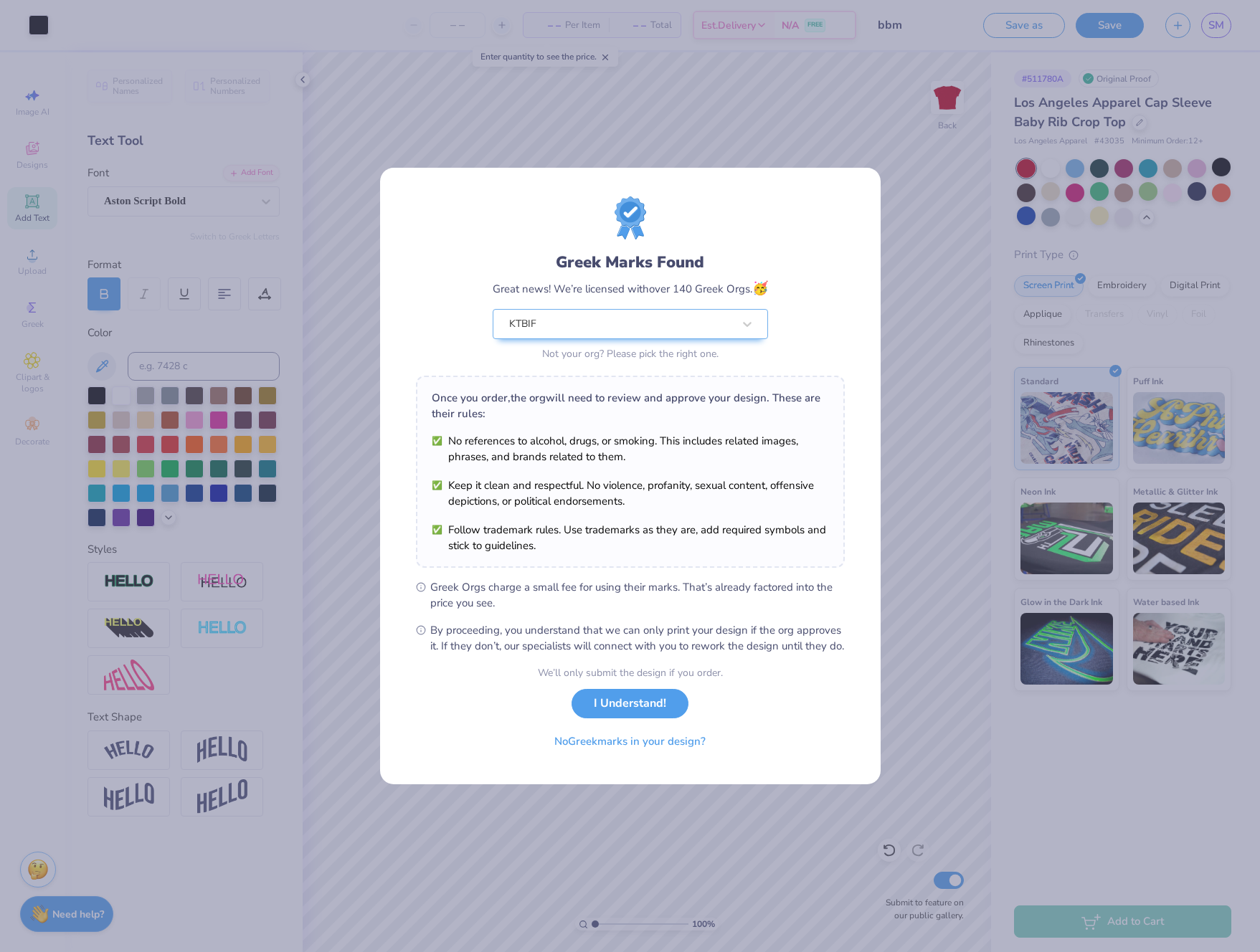
click at [647, 715] on button "I Understand!" at bounding box center [630, 703] width 117 height 29
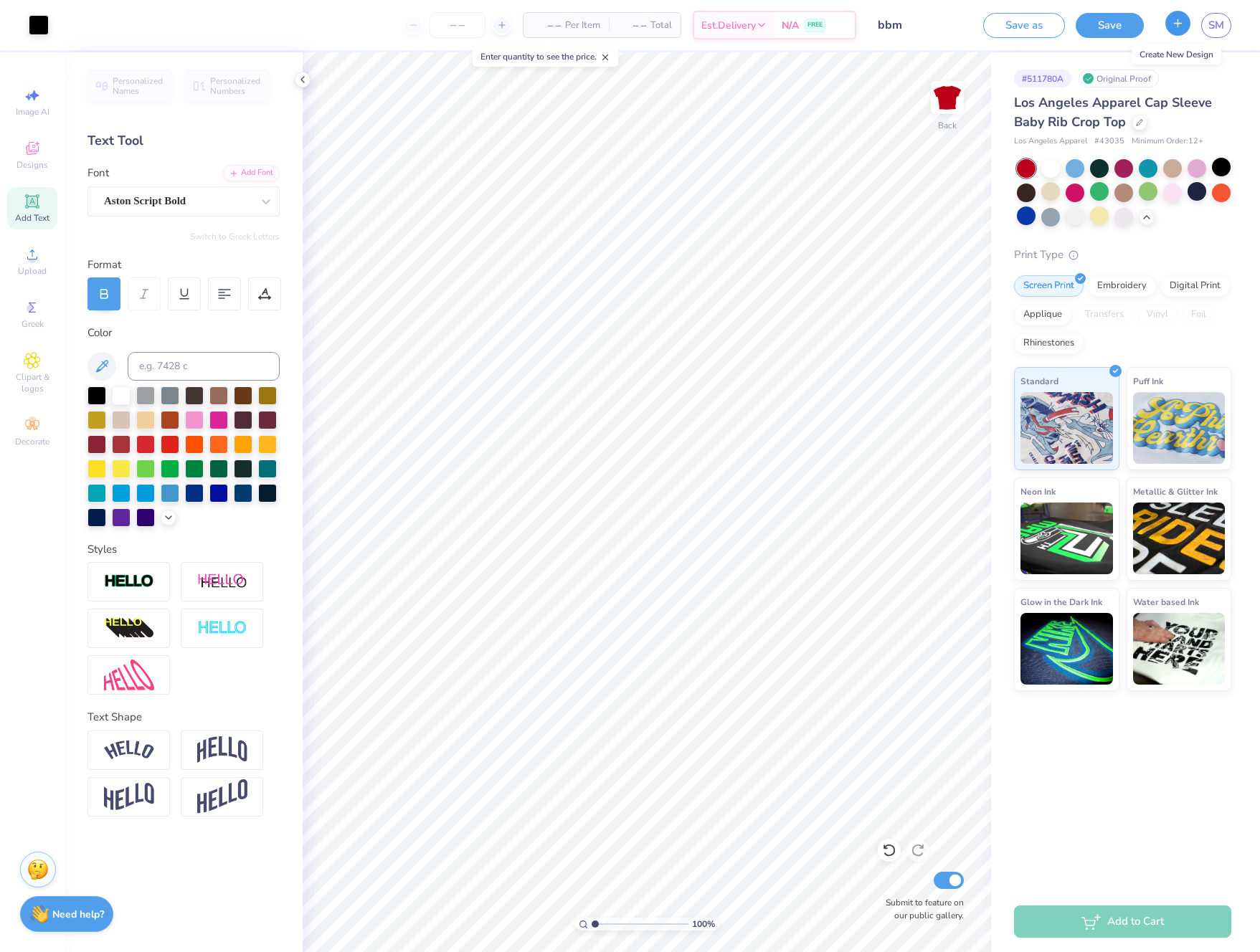
click at [1030, 28] on icon "button" at bounding box center [1178, 23] width 12 height 12
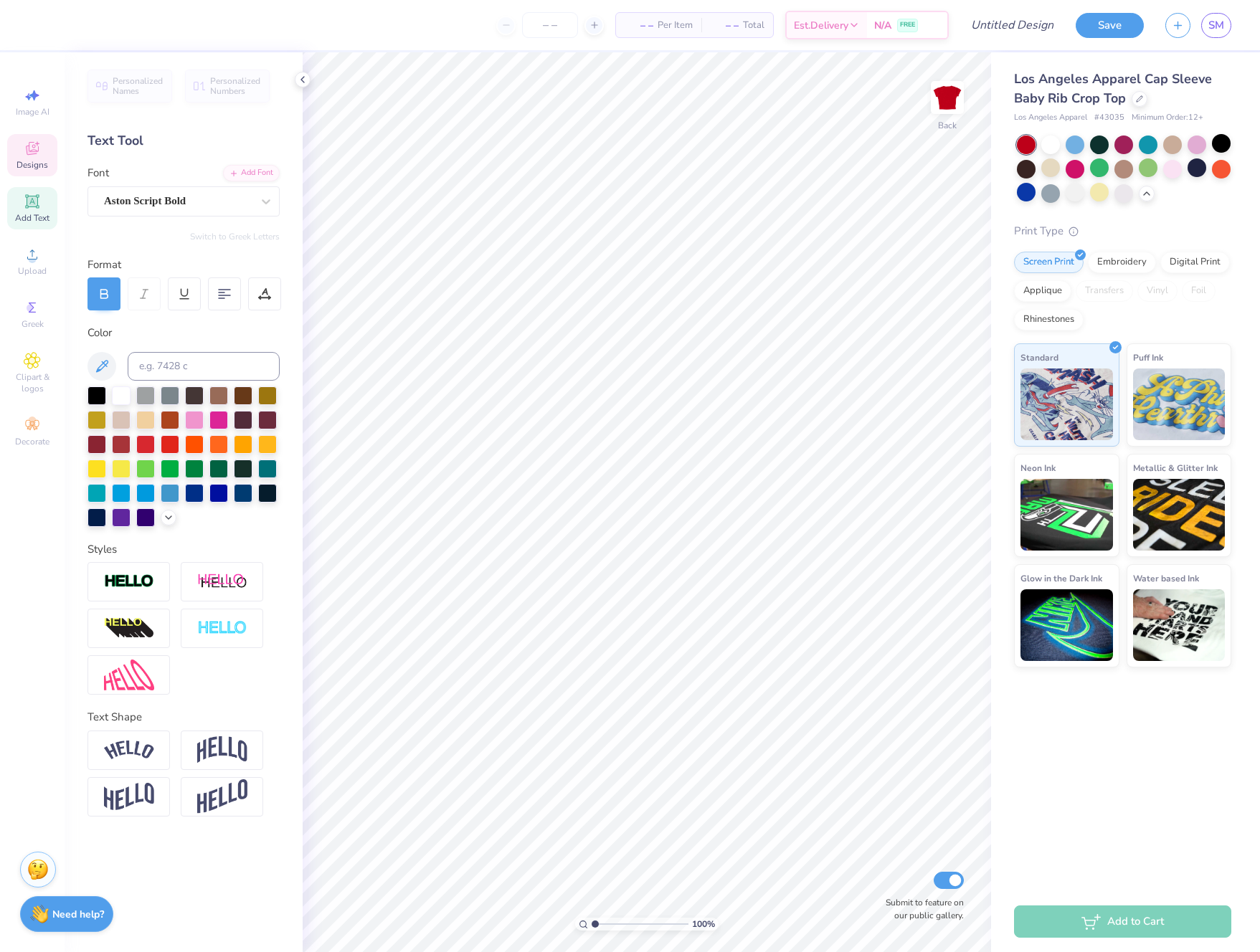
click at [28, 151] on icon at bounding box center [32, 150] width 12 height 9
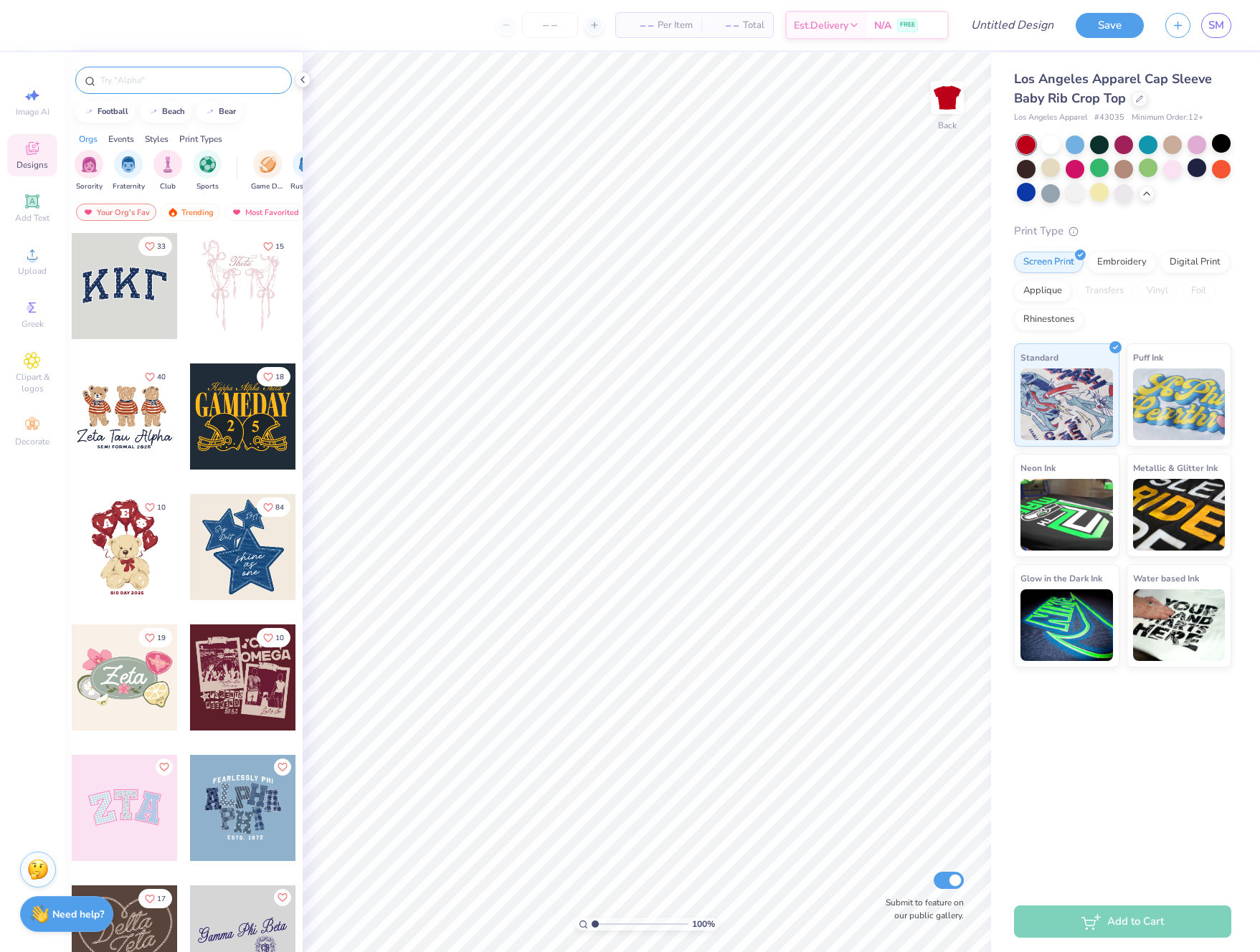
click at [177, 79] on input "text" at bounding box center [191, 80] width 184 height 14
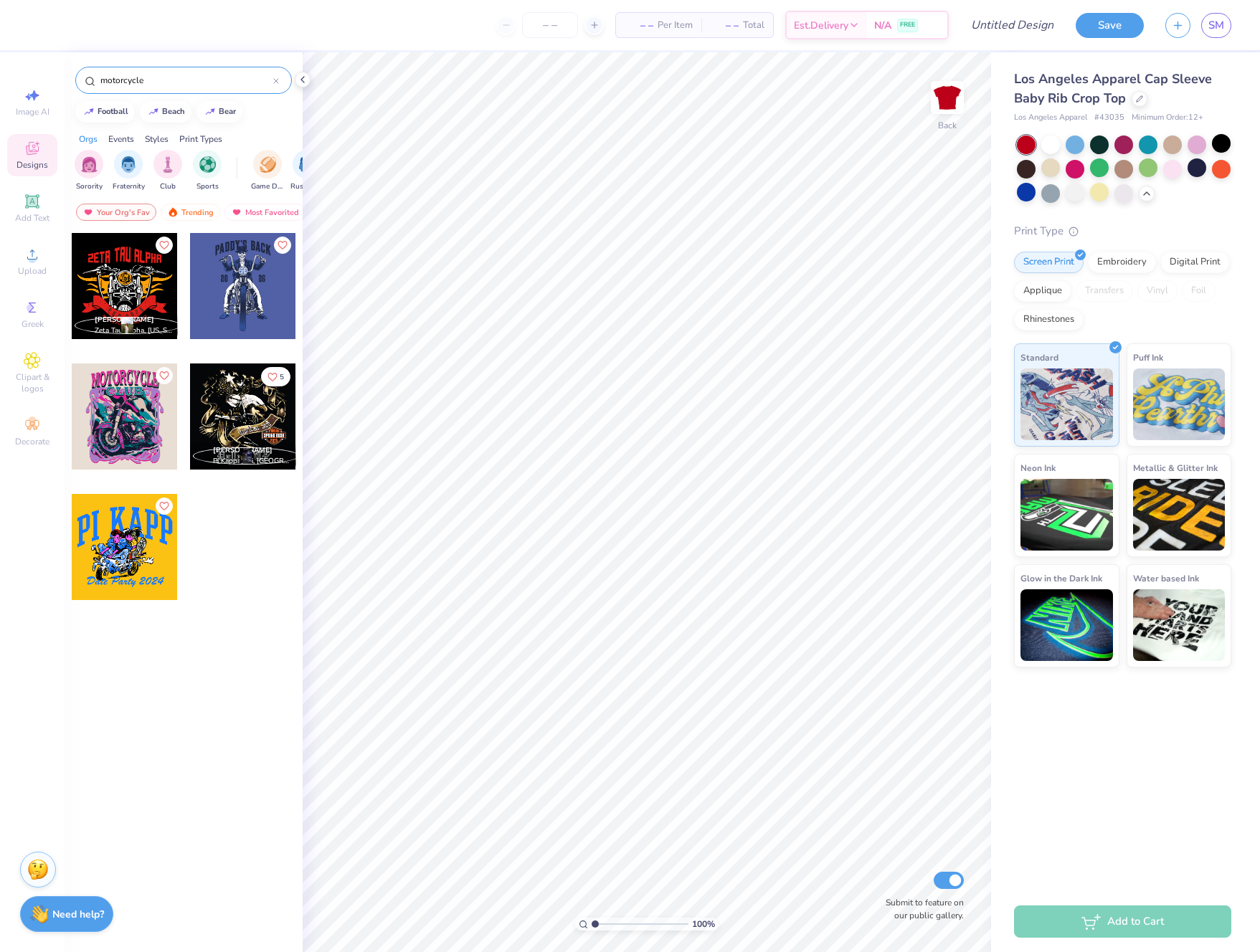
type input "motorcycle"
click at [121, 292] on div at bounding box center [125, 286] width 106 height 106
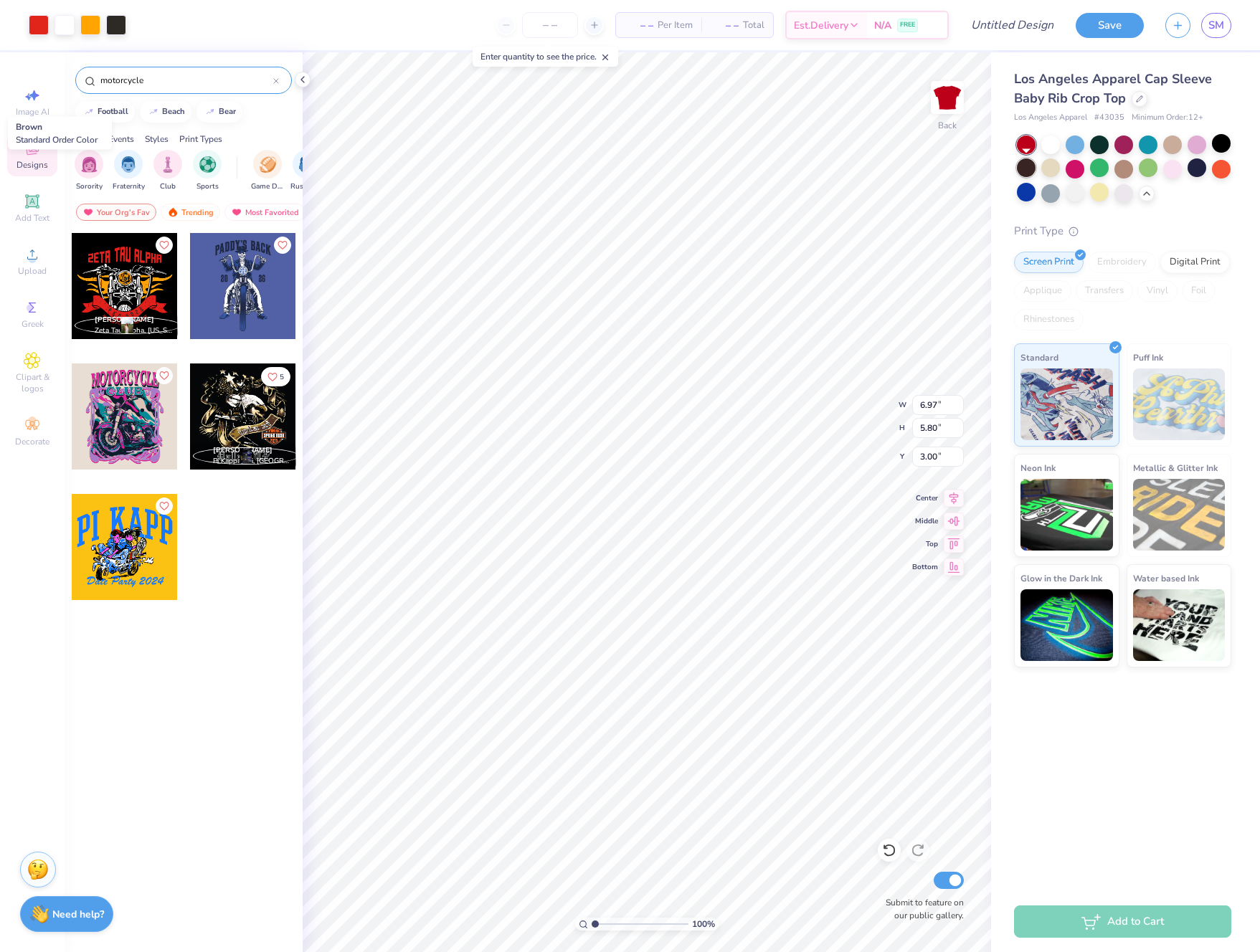
click at [1020, 169] on div at bounding box center [1026, 167] width 18 height 18
click at [1022, 147] on div at bounding box center [1026, 145] width 18 height 18
click at [1030, 147] on div at bounding box center [1221, 143] width 18 height 18
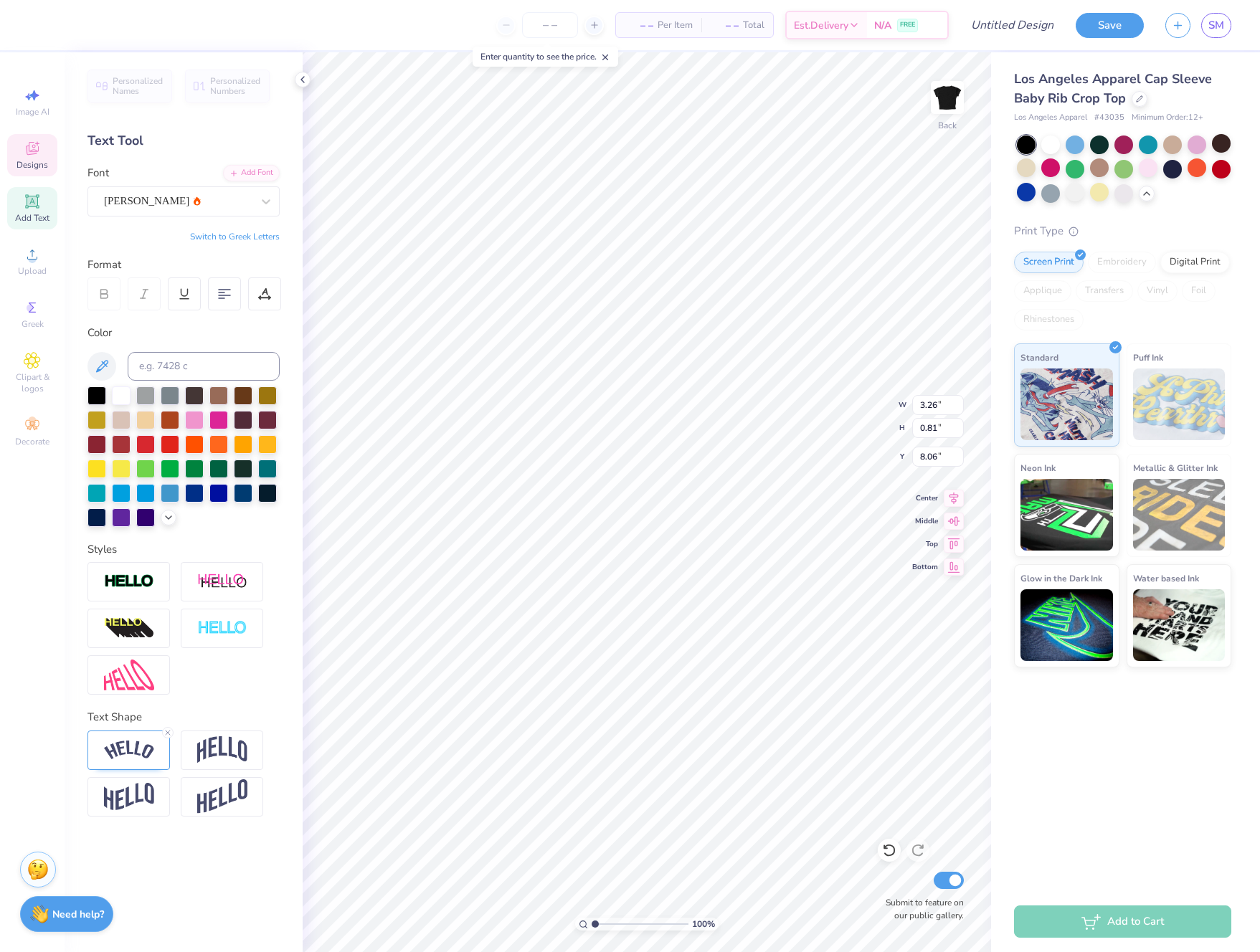
type input "0.95"
type input "0.74"
type input "7.51"
type input "6.27"
type input "1.88"
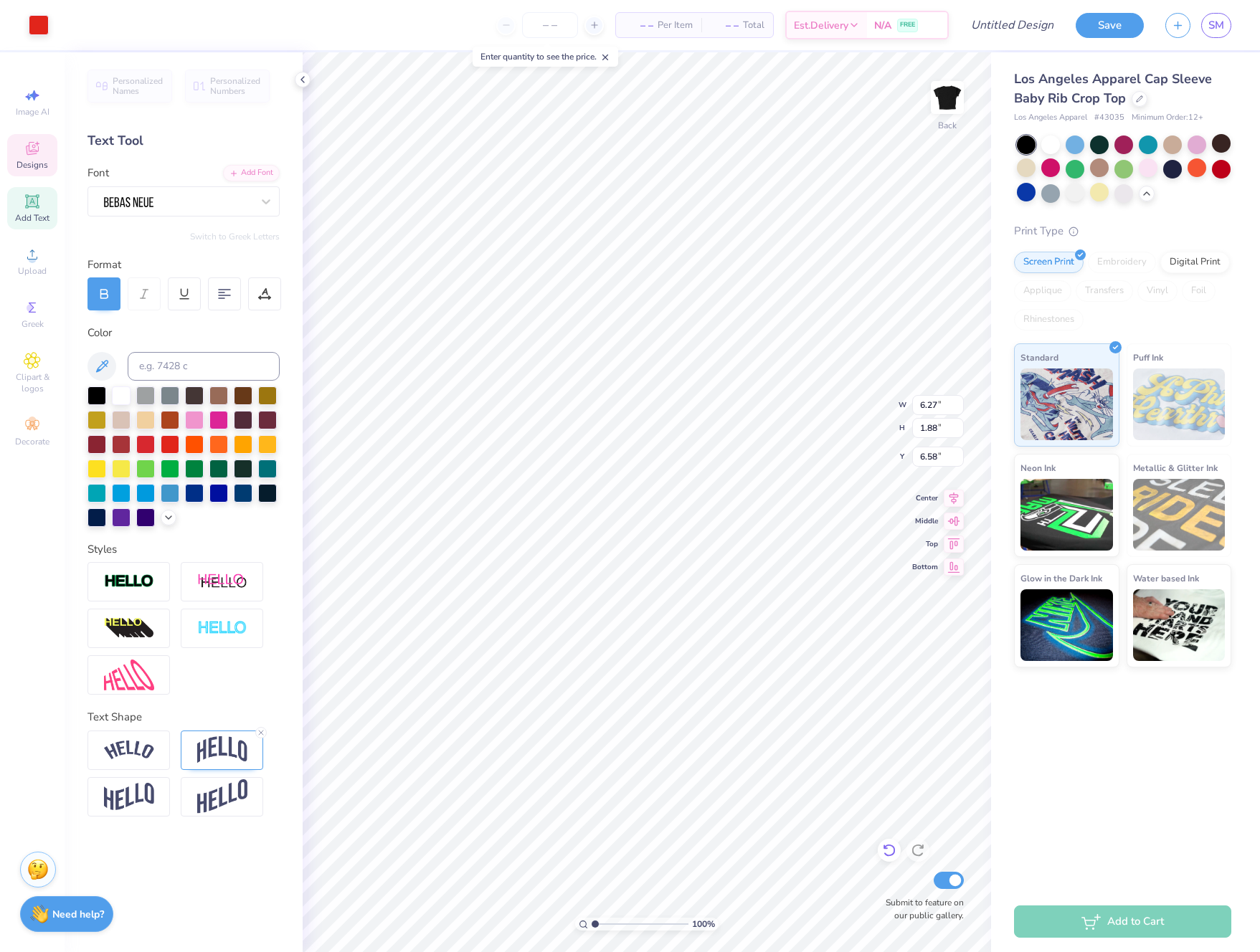
type input "6.58"
type input "6.14"
type input "3.32"
type input "4.37"
type input "7.00"
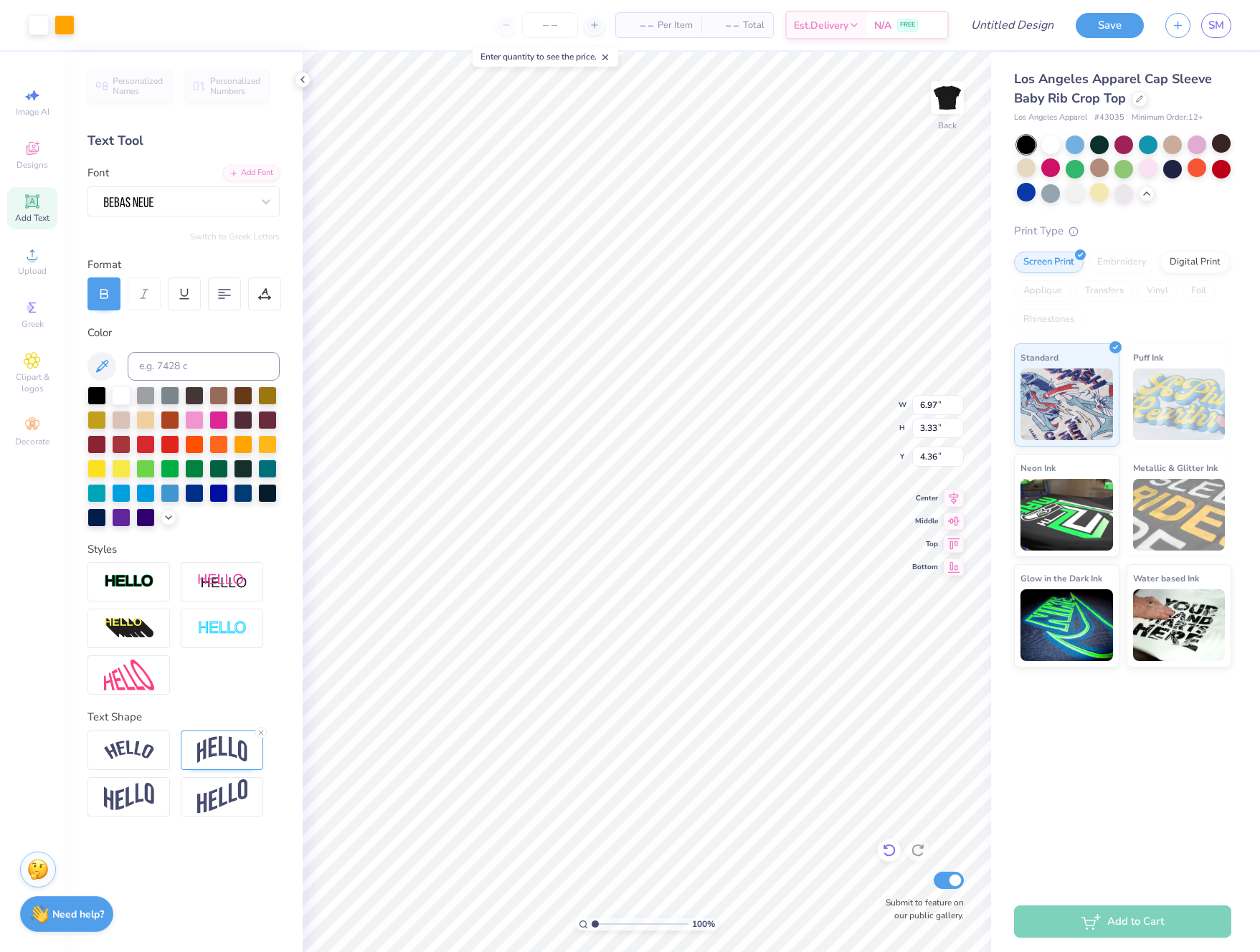
type input "3.33"
type input "4.16"
click at [888, 853] on icon at bounding box center [889, 850] width 14 height 14
